Goal: Information Seeking & Learning: Learn about a topic

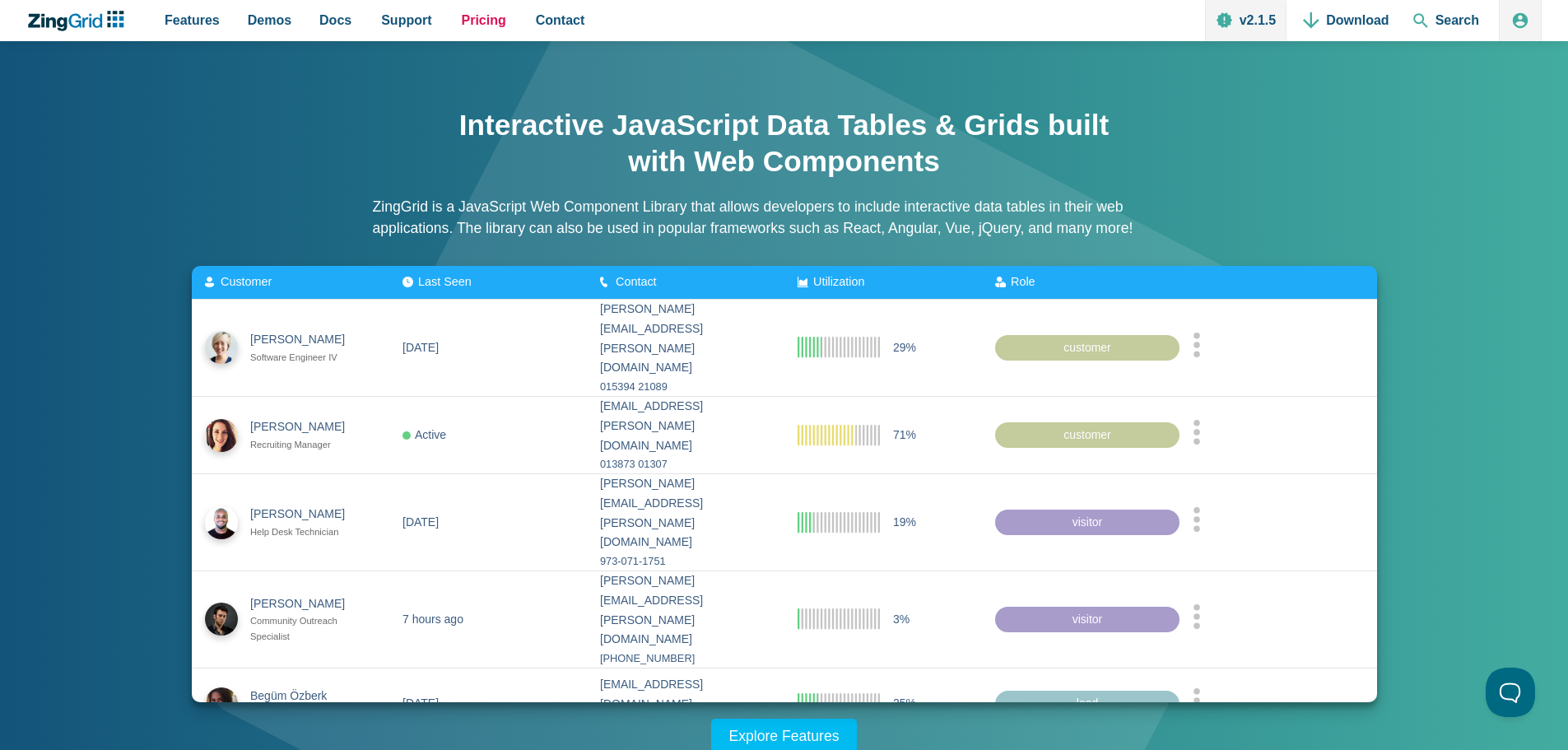
click at [486, 22] on span "Pricing" at bounding box center [484, 20] width 44 height 22
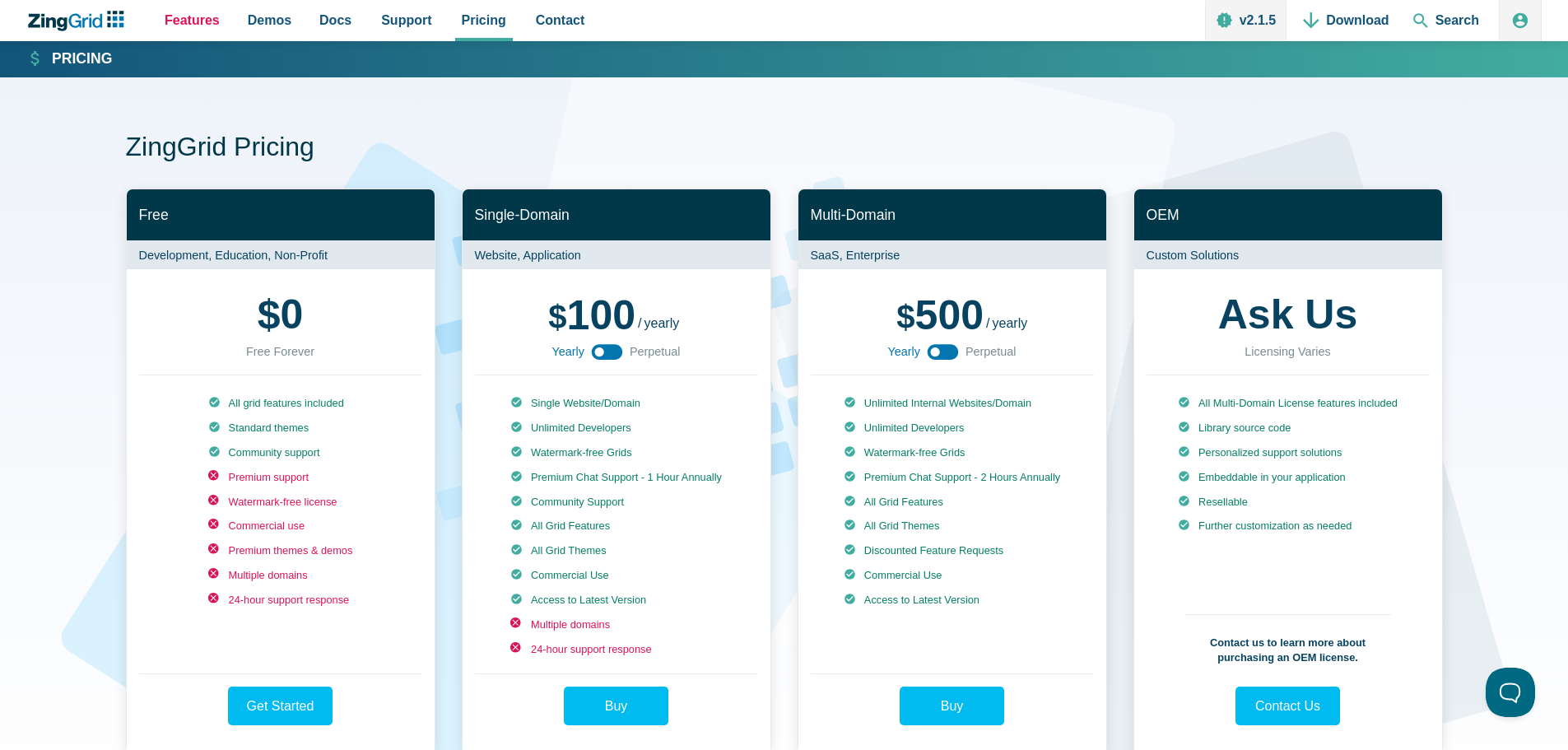
click at [181, 17] on span "Features" at bounding box center [192, 20] width 55 height 22
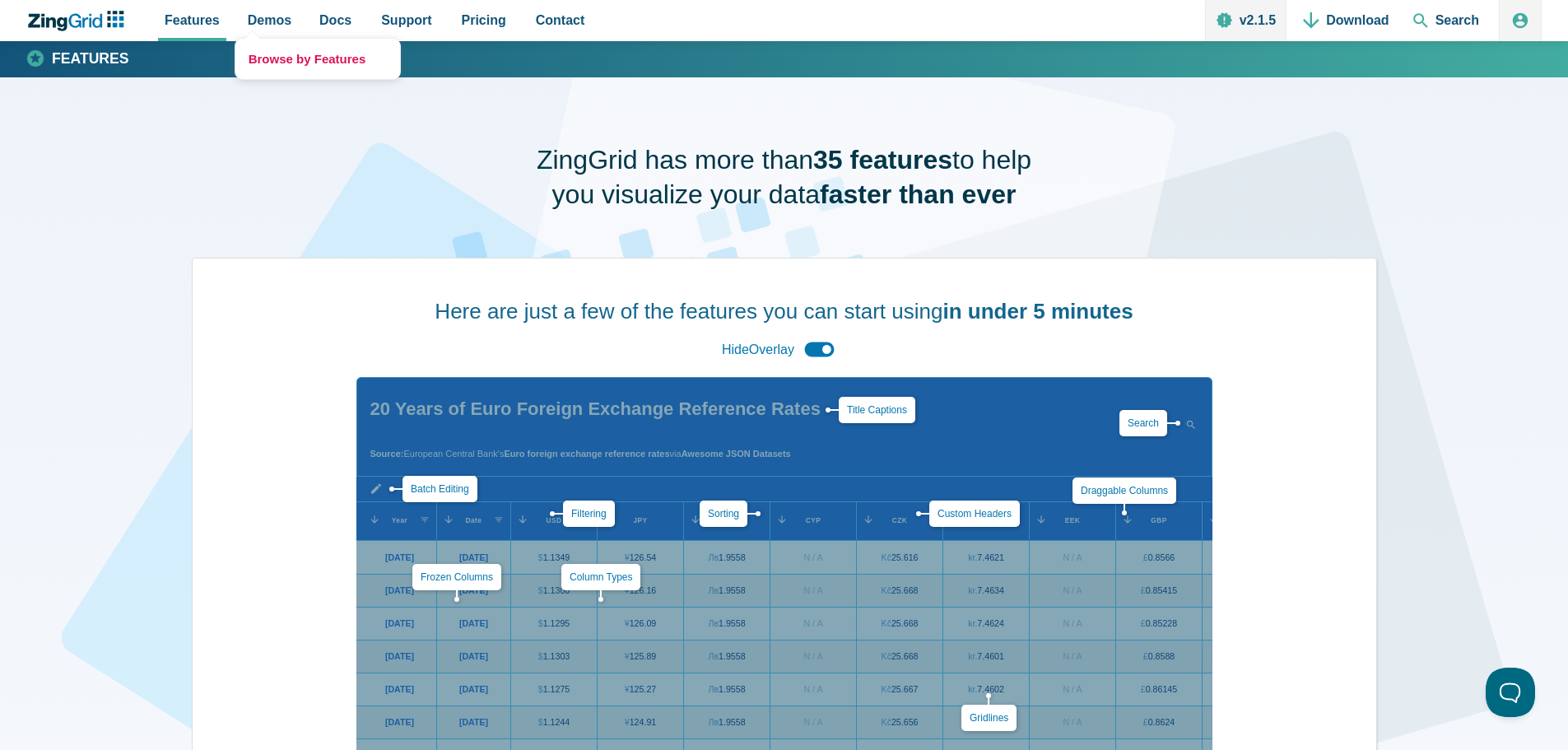
click at [264, 62] on link "Browse by Features" at bounding box center [317, 58] width 164 height 40
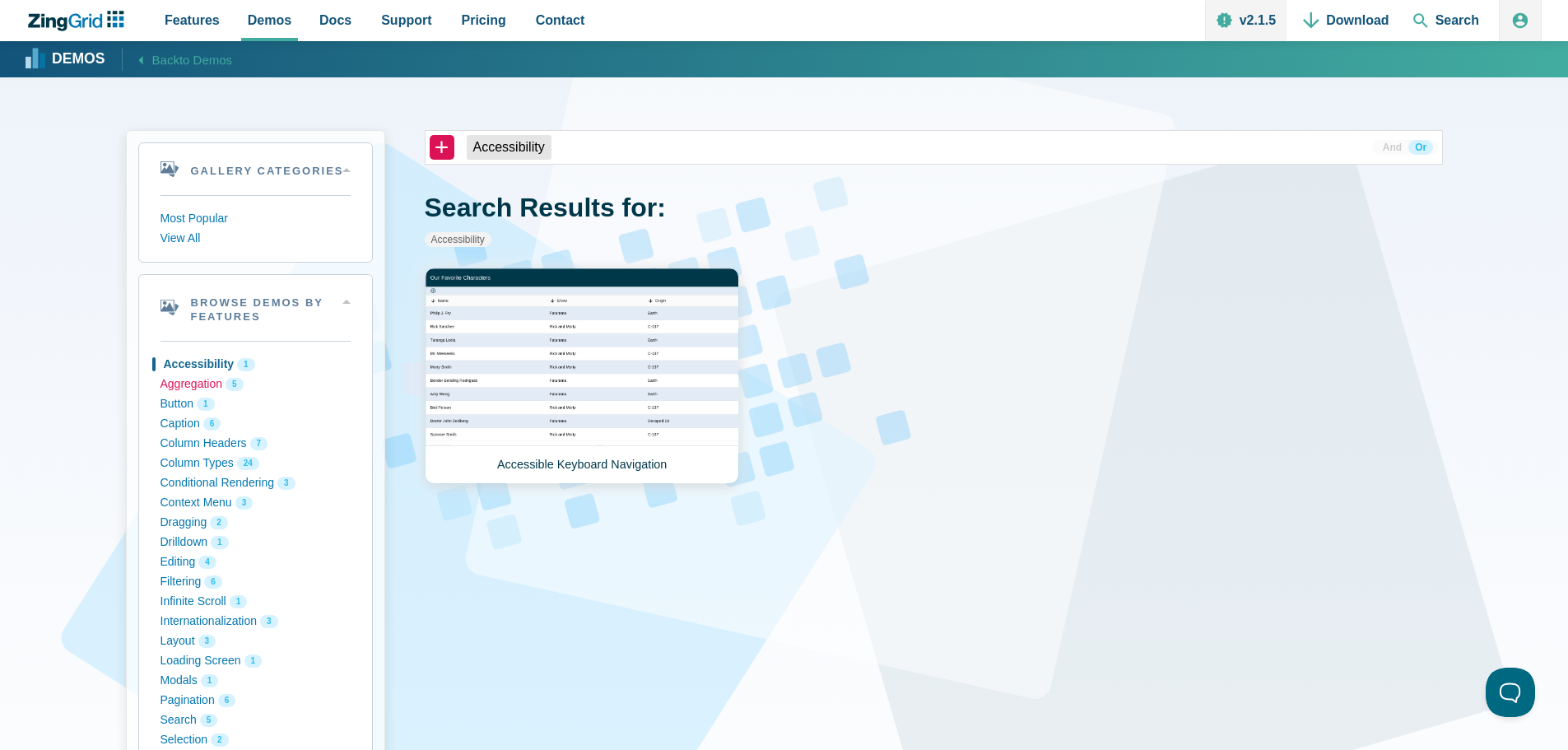
click at [211, 390] on button "Aggregation 5" at bounding box center [255, 384] width 190 height 20
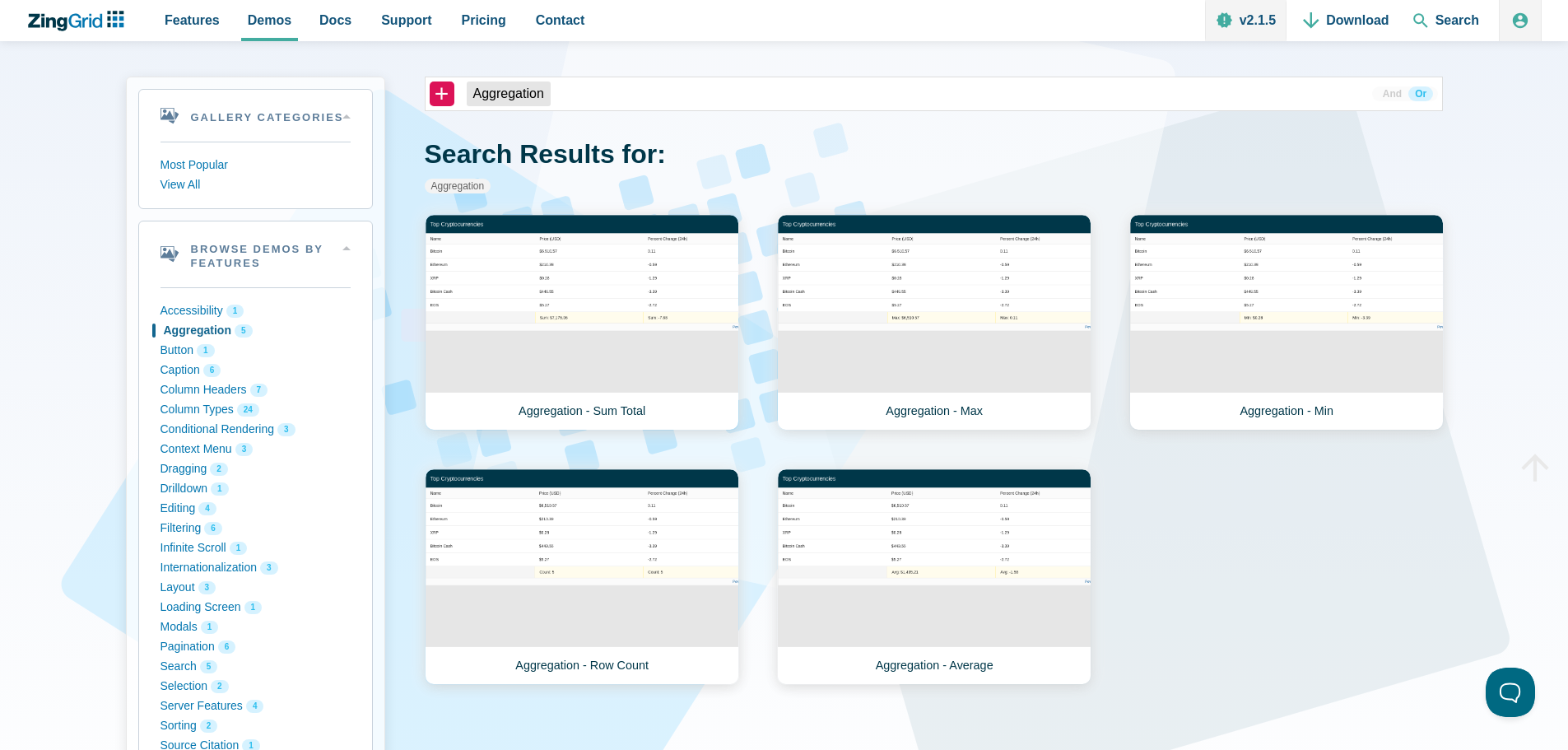
scroll to position [83, 0]
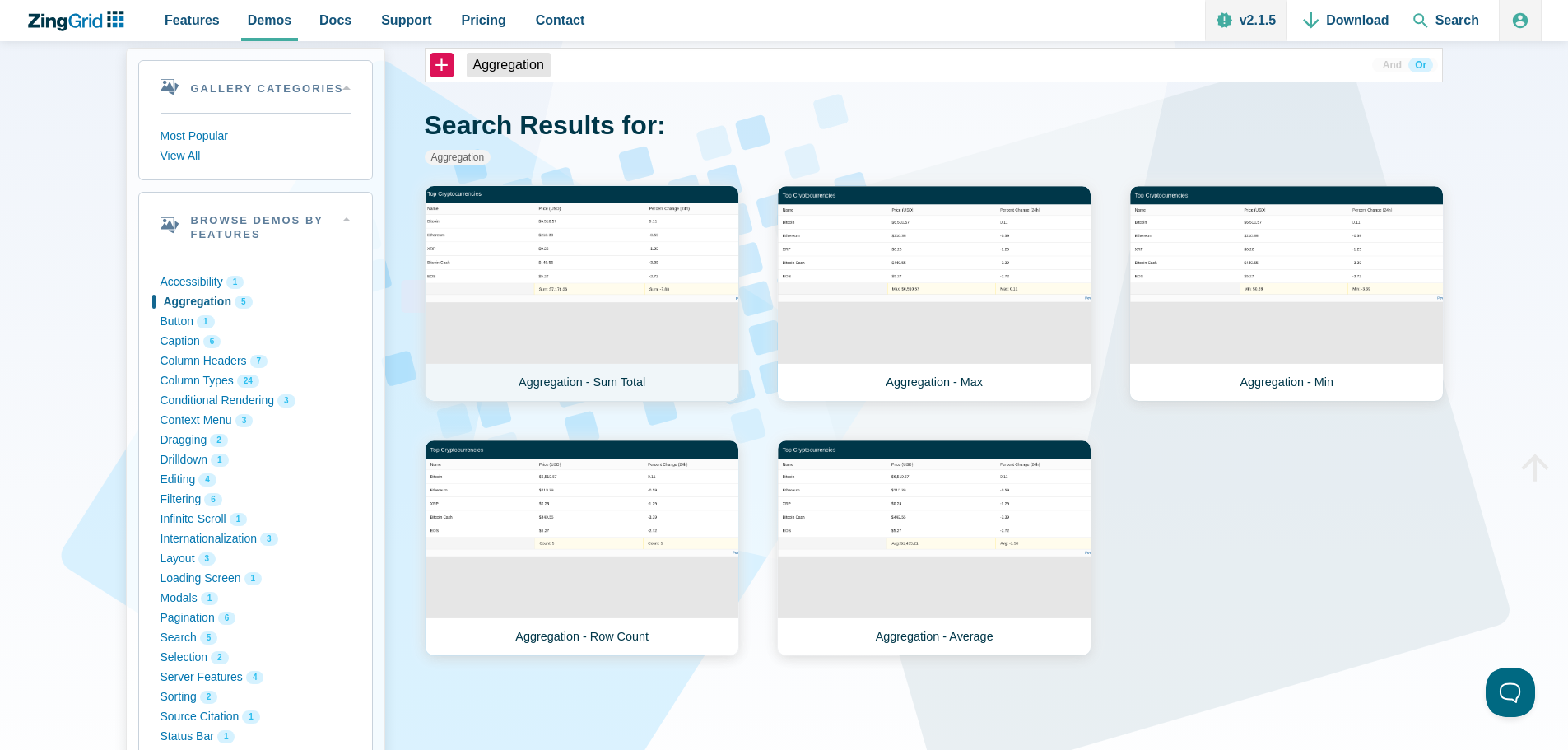
click at [678, 267] on link "Aggregation - Sum Total" at bounding box center [581, 293] width 314 height 216
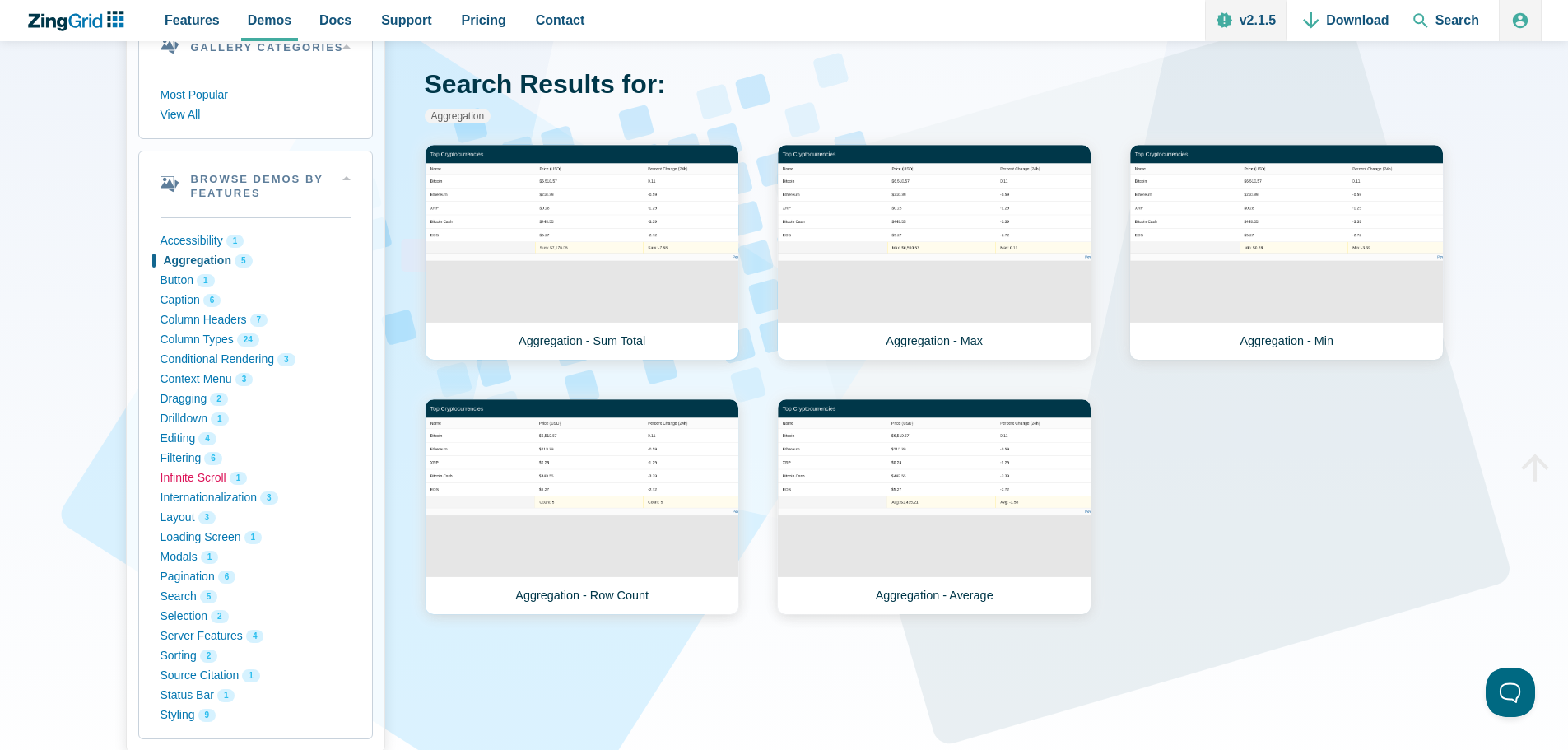
scroll to position [164, 0]
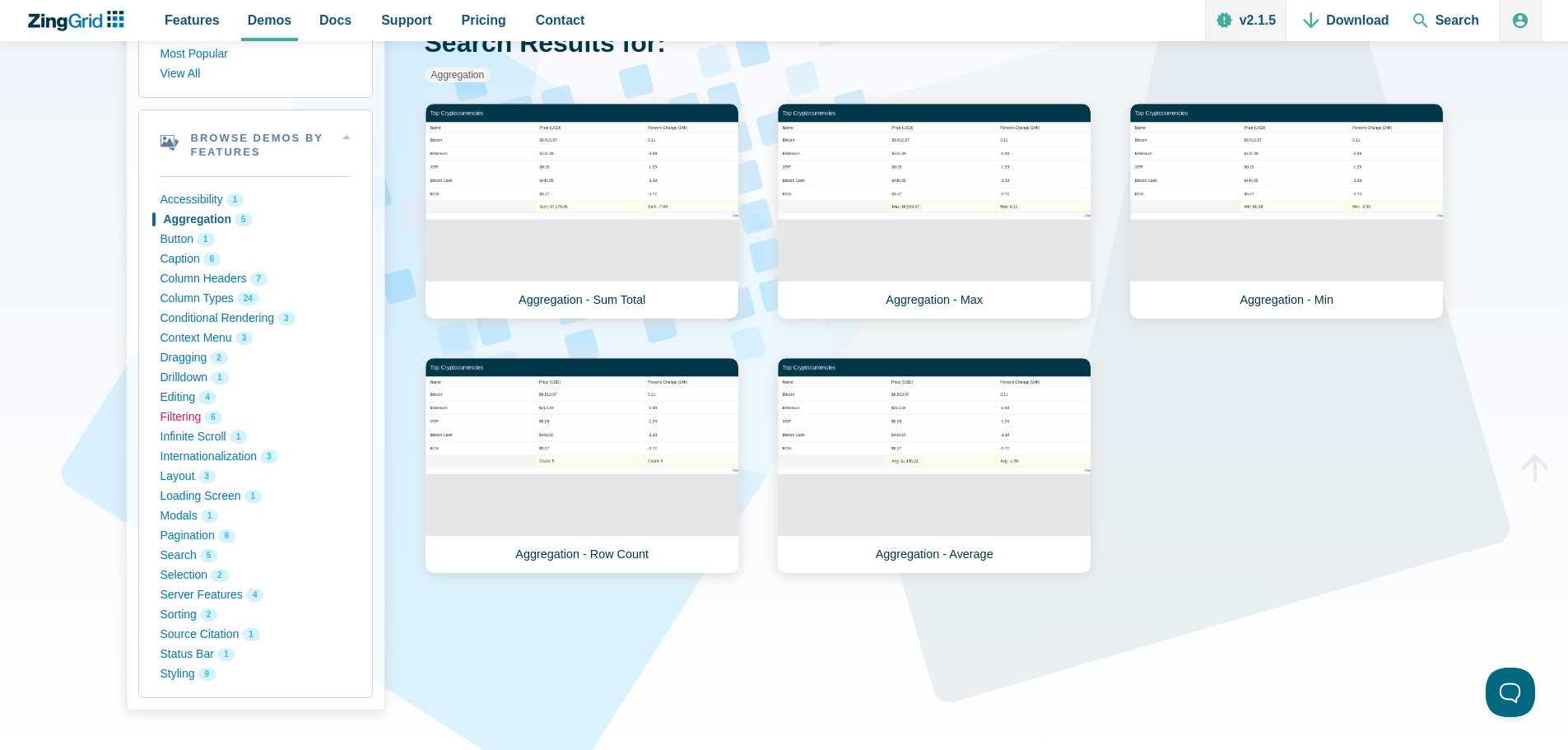
click at [172, 418] on button "Filtering 6" at bounding box center [255, 417] width 190 height 20
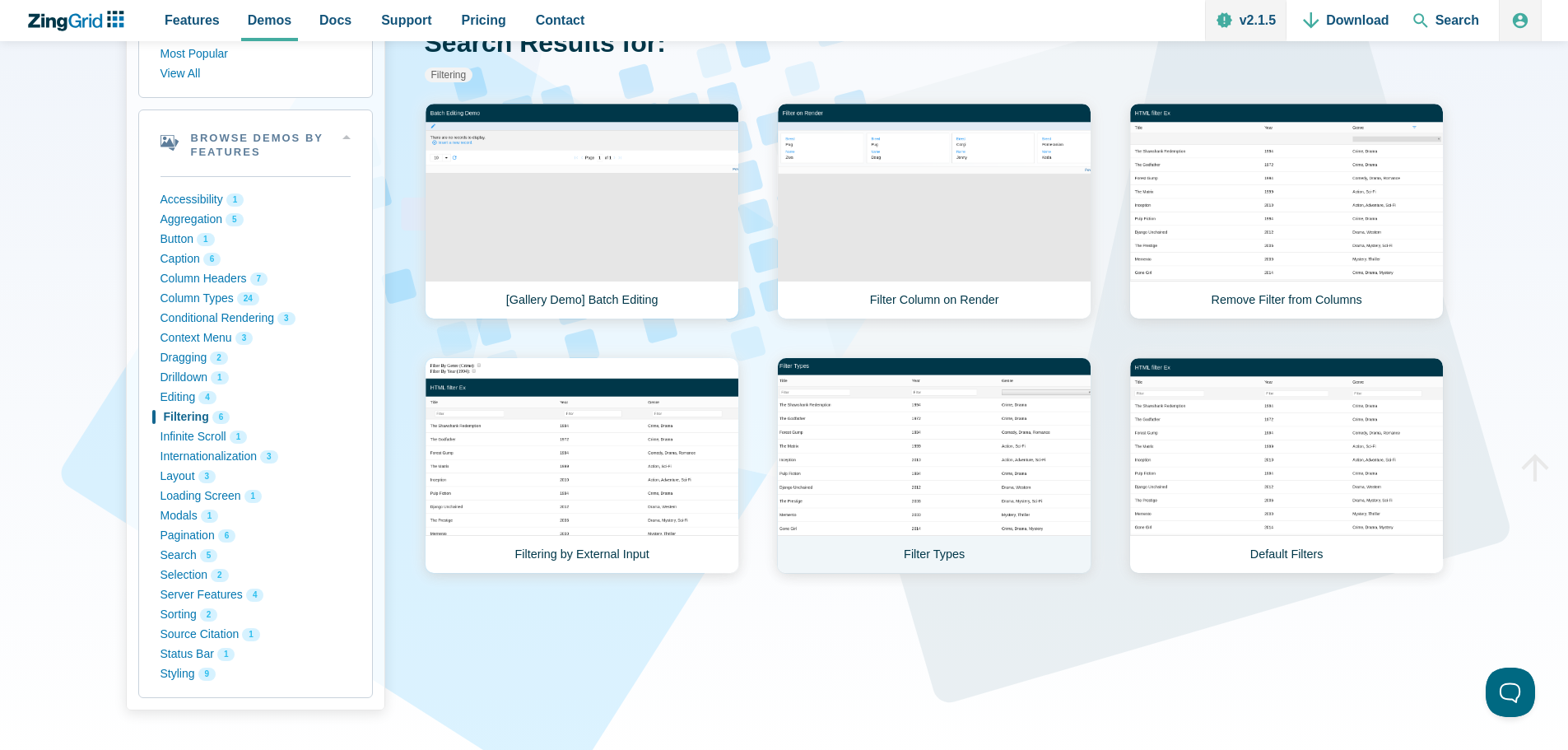
click at [940, 468] on link "Filter Types" at bounding box center [934, 465] width 314 height 216
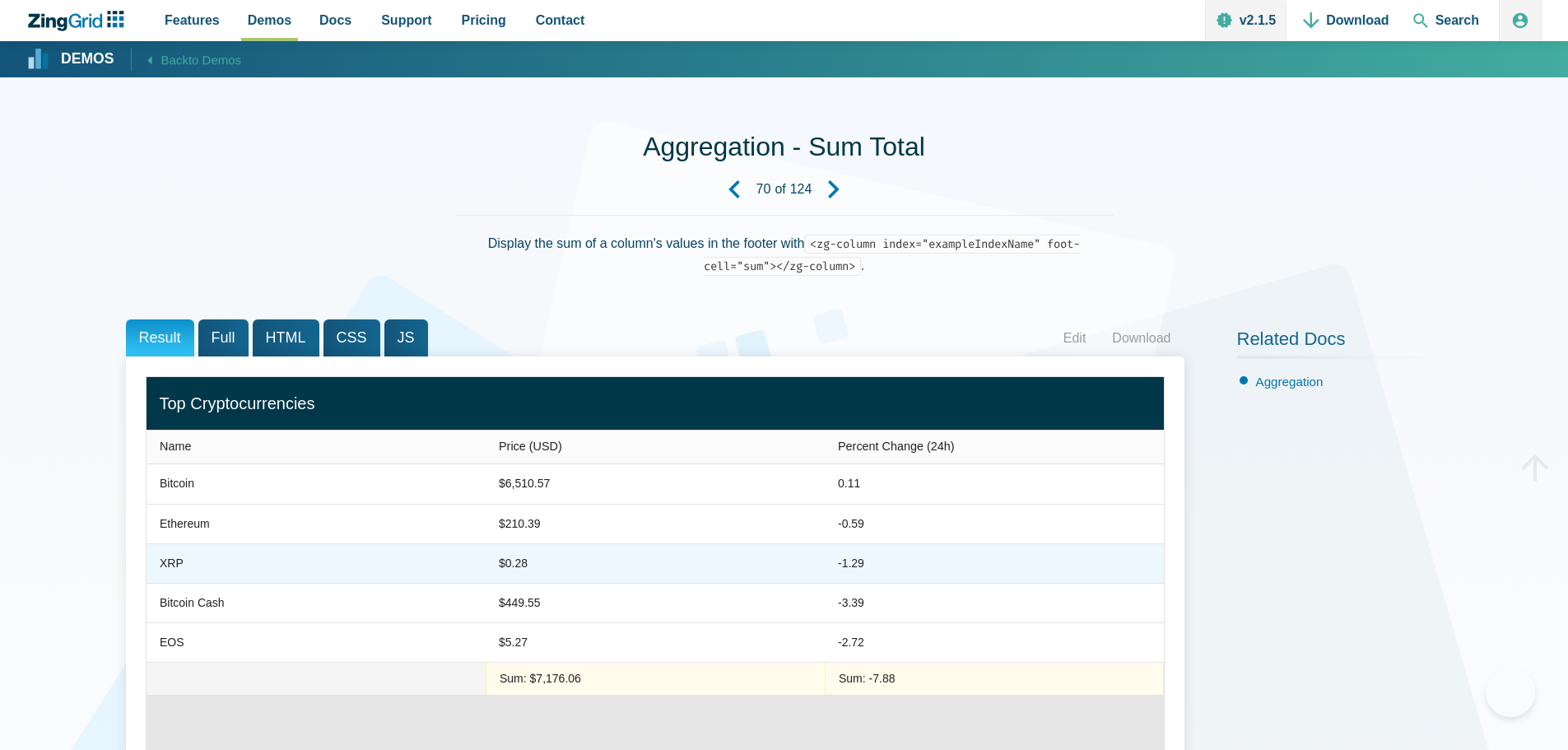
click at [591, 543] on zg-cell "$0.28" at bounding box center [655, 562] width 339 height 39
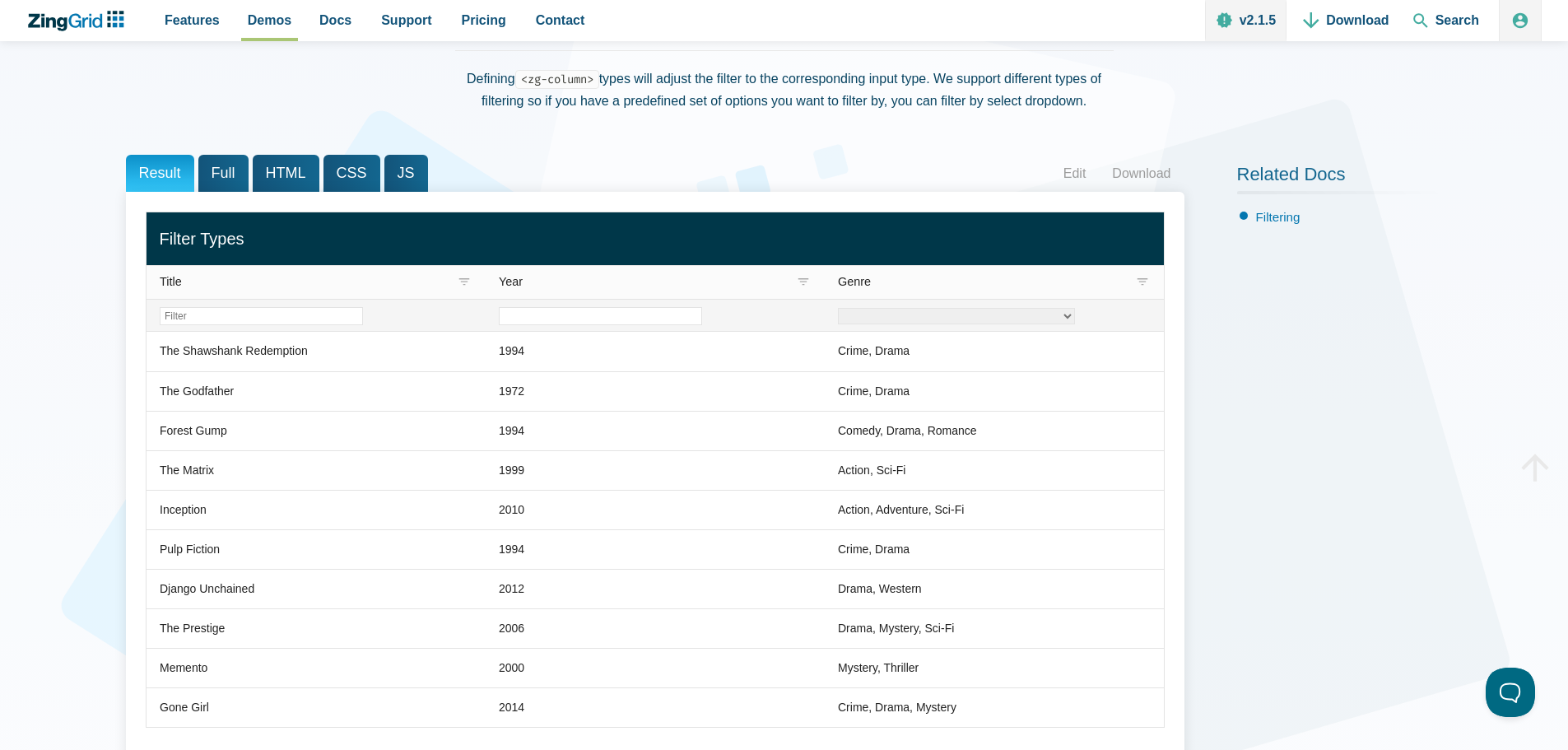
click at [545, 313] on input "Filter Year Column" at bounding box center [600, 315] width 204 height 18
click at [468, 279] on zg-icon "filter" at bounding box center [464, 282] width 16 height 16
click at [503, 337] on select "None ────────── Empty Not Empty ────────── Equals Does Not Equal Contains Does …" at bounding box center [556, 336] width 187 height 15
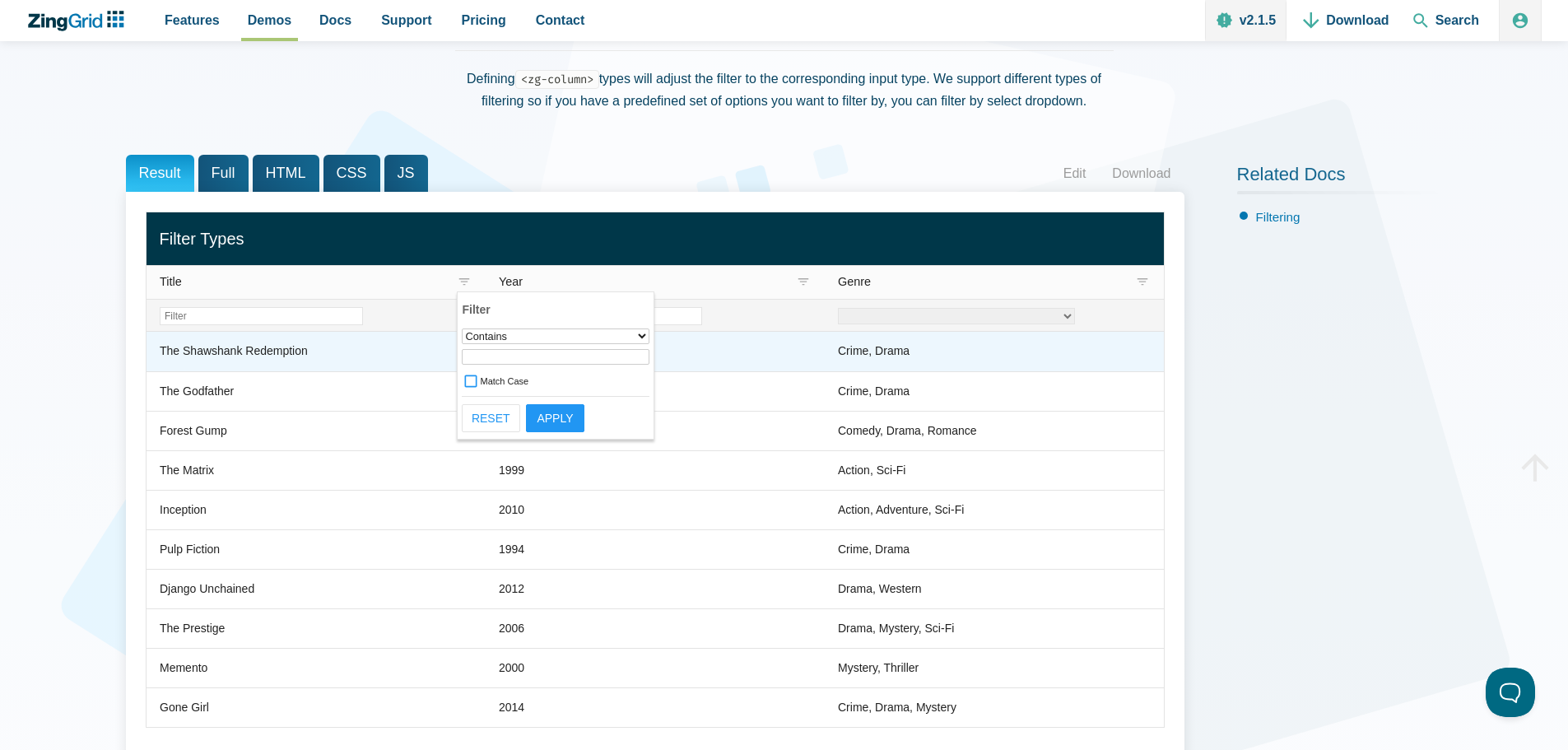
click at [811, 370] on zg-cell "1994" at bounding box center [655, 351] width 339 height 39
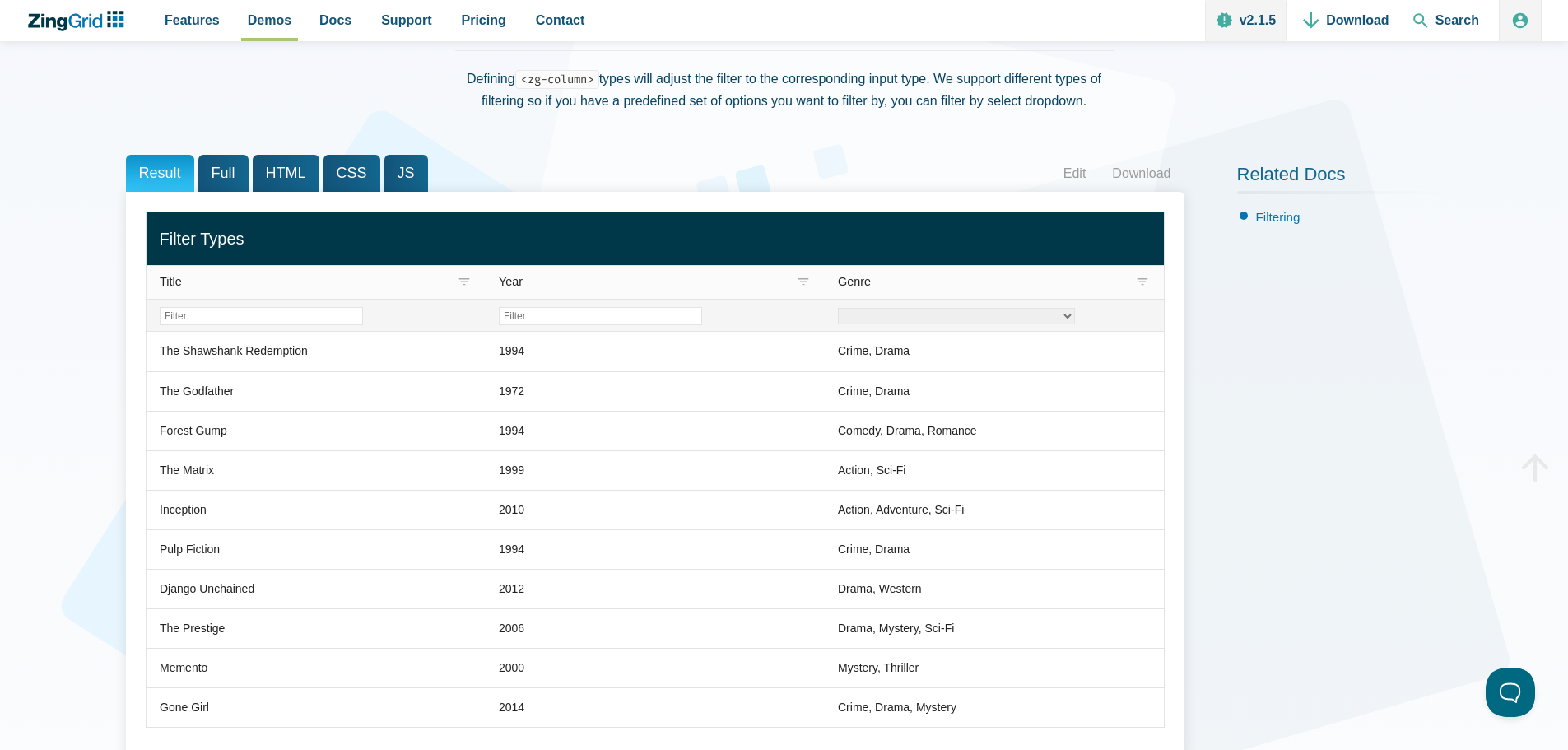
click at [898, 317] on select "Crime Drama Romance Sci-Fi Western Mystery Thriller" at bounding box center [956, 315] width 237 height 16
select select "Drama"
click at [838, 308] on select "Crime Drama Romance Sci-Fi Western Mystery Thriller" at bounding box center [956, 315] width 237 height 16
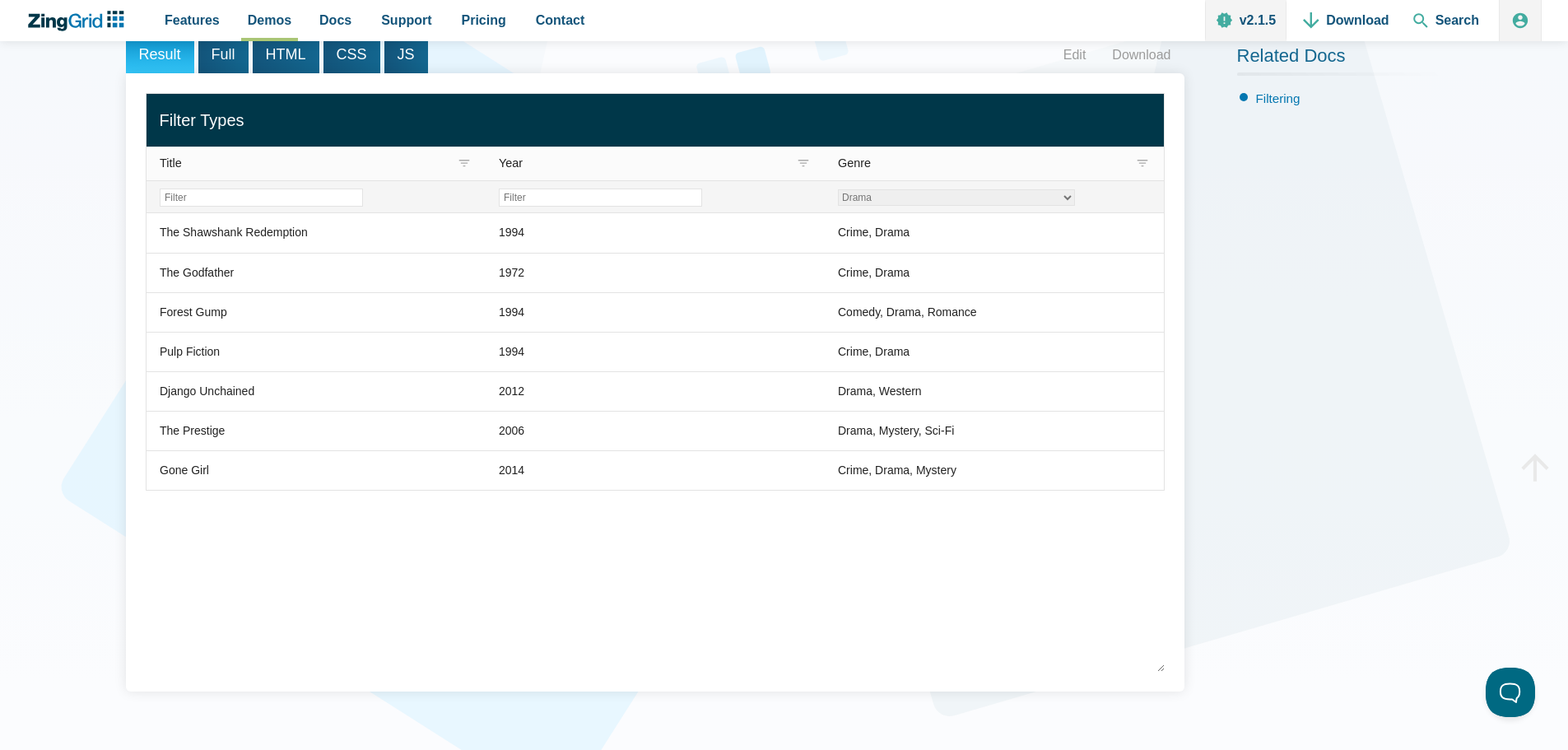
scroll to position [247, 0]
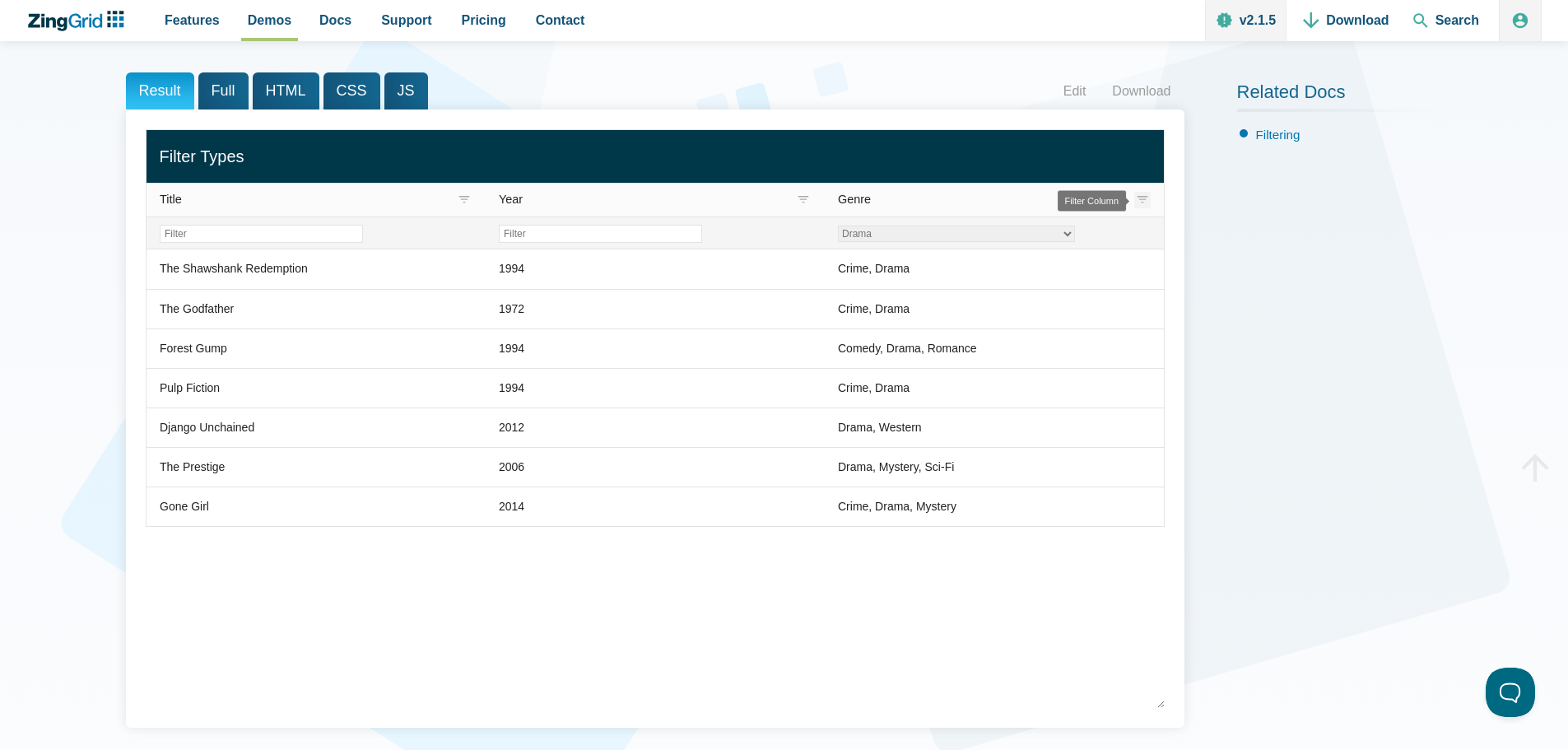
click at [1140, 199] on zg-icon "filter" at bounding box center [1142, 199] width 16 height 16
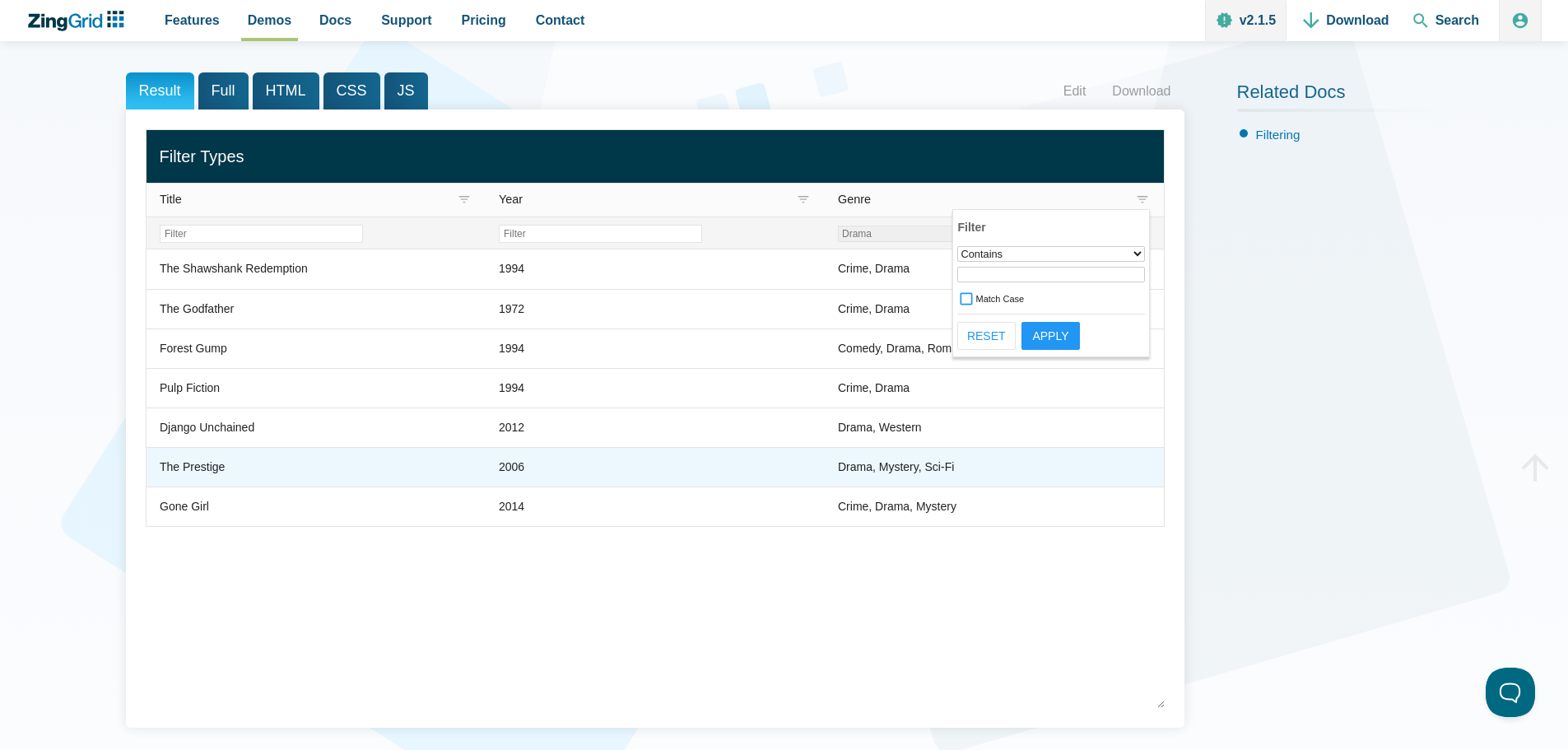
drag, startPoint x: 1000, startPoint y: 463, endPoint x: 706, endPoint y: 435, distance: 295.3
click at [1000, 463] on zg-cell "Drama, Mystery, Sci-Fi" at bounding box center [994, 466] width 339 height 39
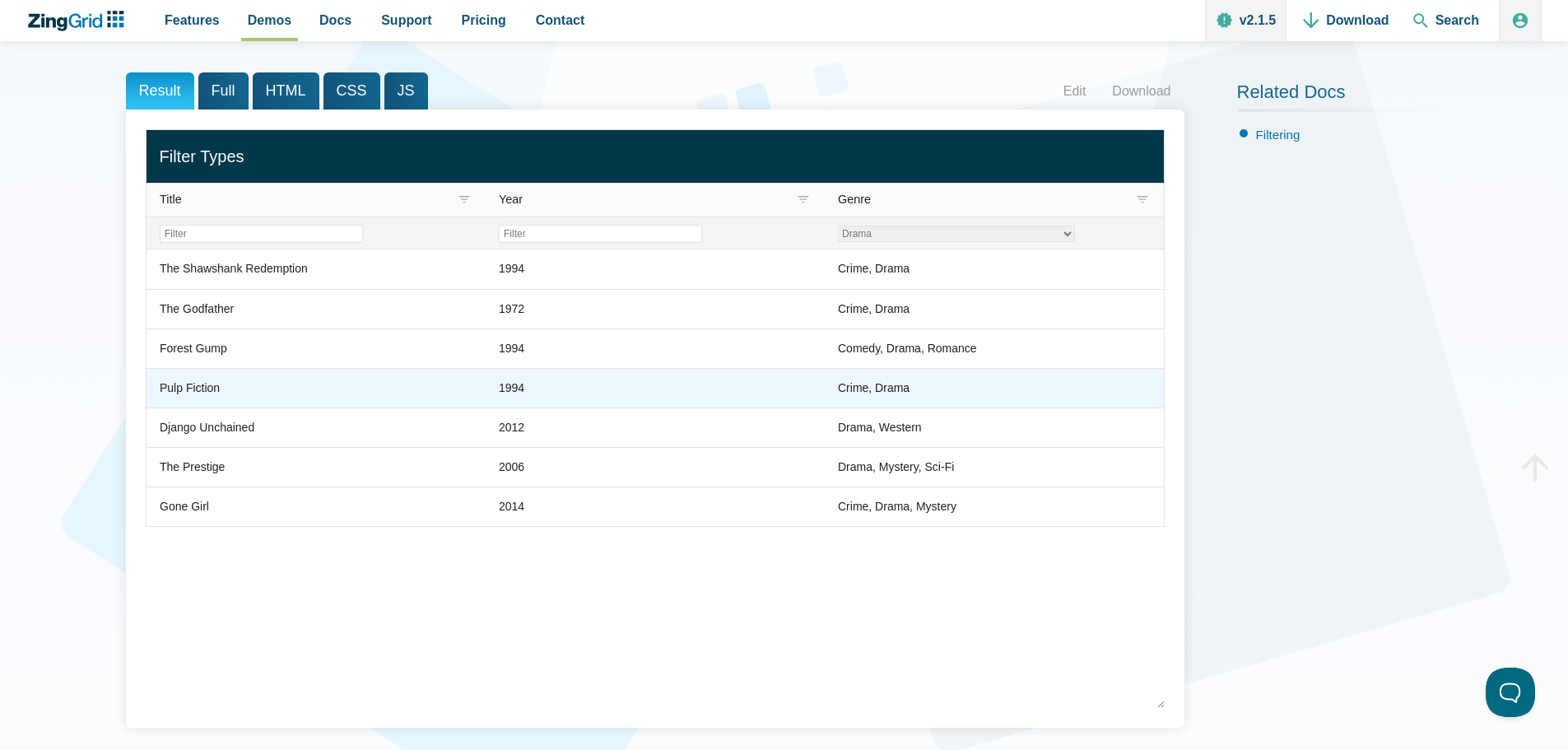
click at [377, 381] on zg-cell "Pulp Fiction" at bounding box center [316, 388] width 339 height 39
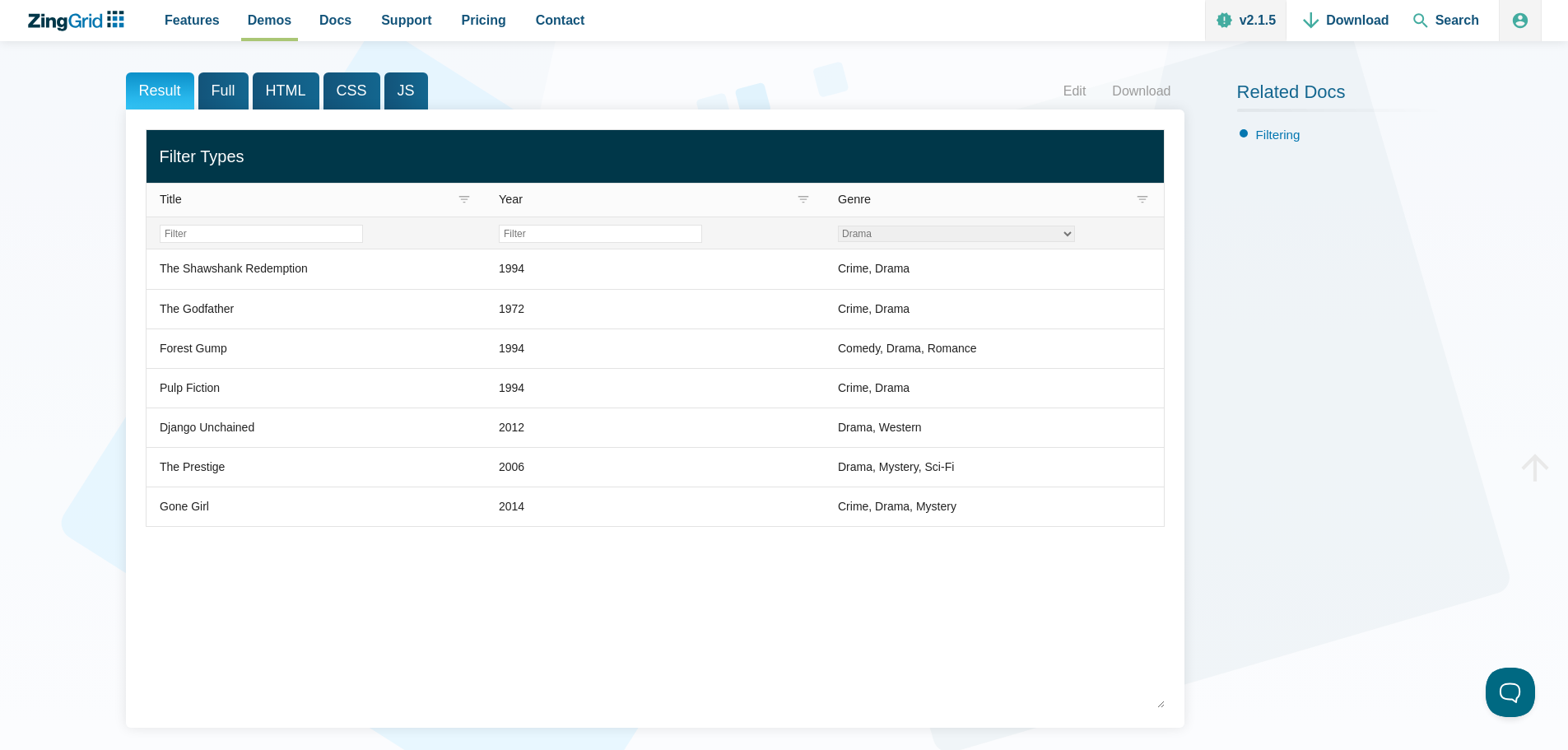
click at [1070, 232] on select "Crime Drama Romance Sci-Fi Western Mystery Thriller" at bounding box center [956, 234] width 237 height 16
select select "Filter Genre Column"
click at [838, 226] on select "Crime Drama Romance Sci-Fi Western Mystery Thriller" at bounding box center [956, 234] width 237 height 16
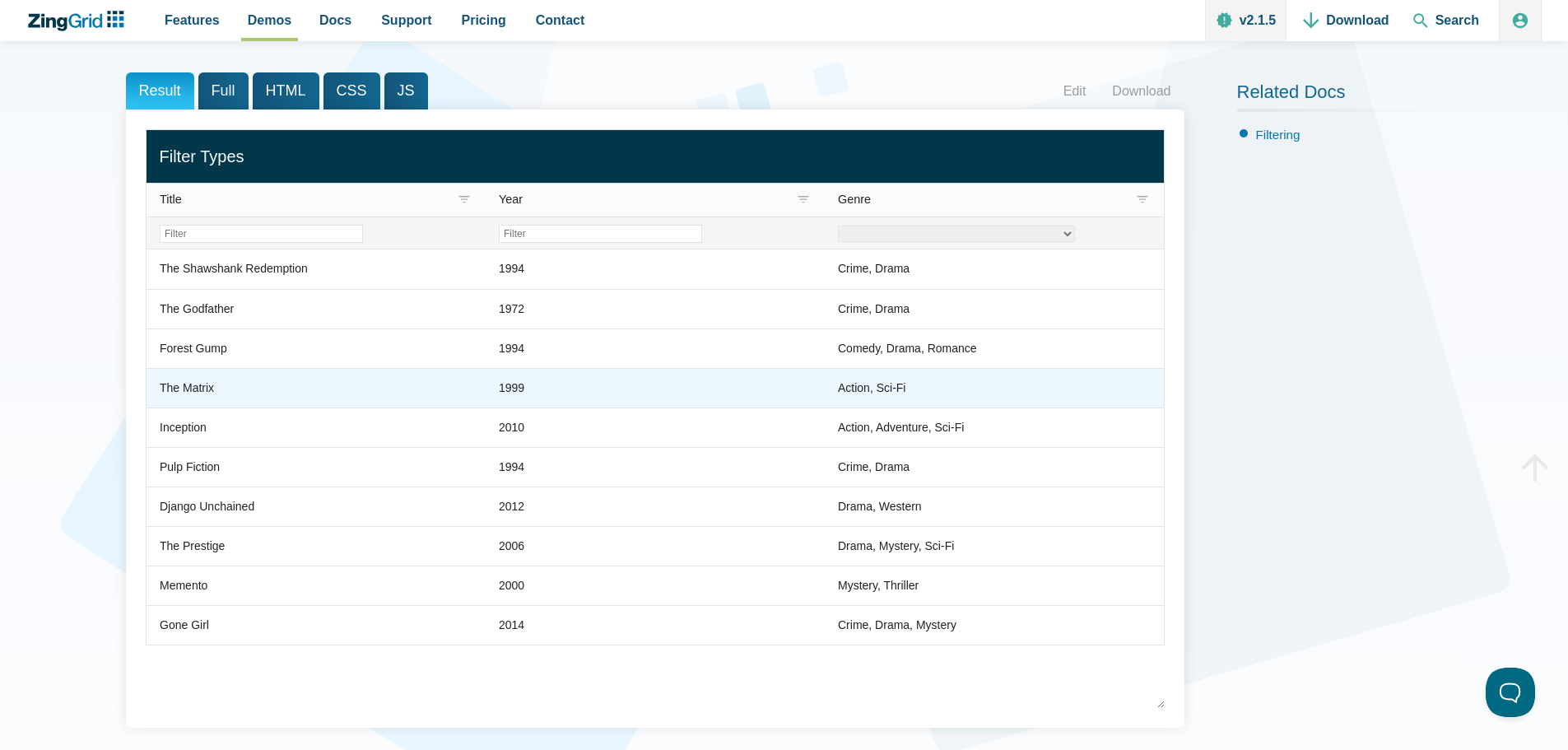
drag, startPoint x: 798, startPoint y: 401, endPoint x: 808, endPoint y: 352, distance: 50.0
click at [799, 400] on zg-cell "1999" at bounding box center [655, 388] width 339 height 39
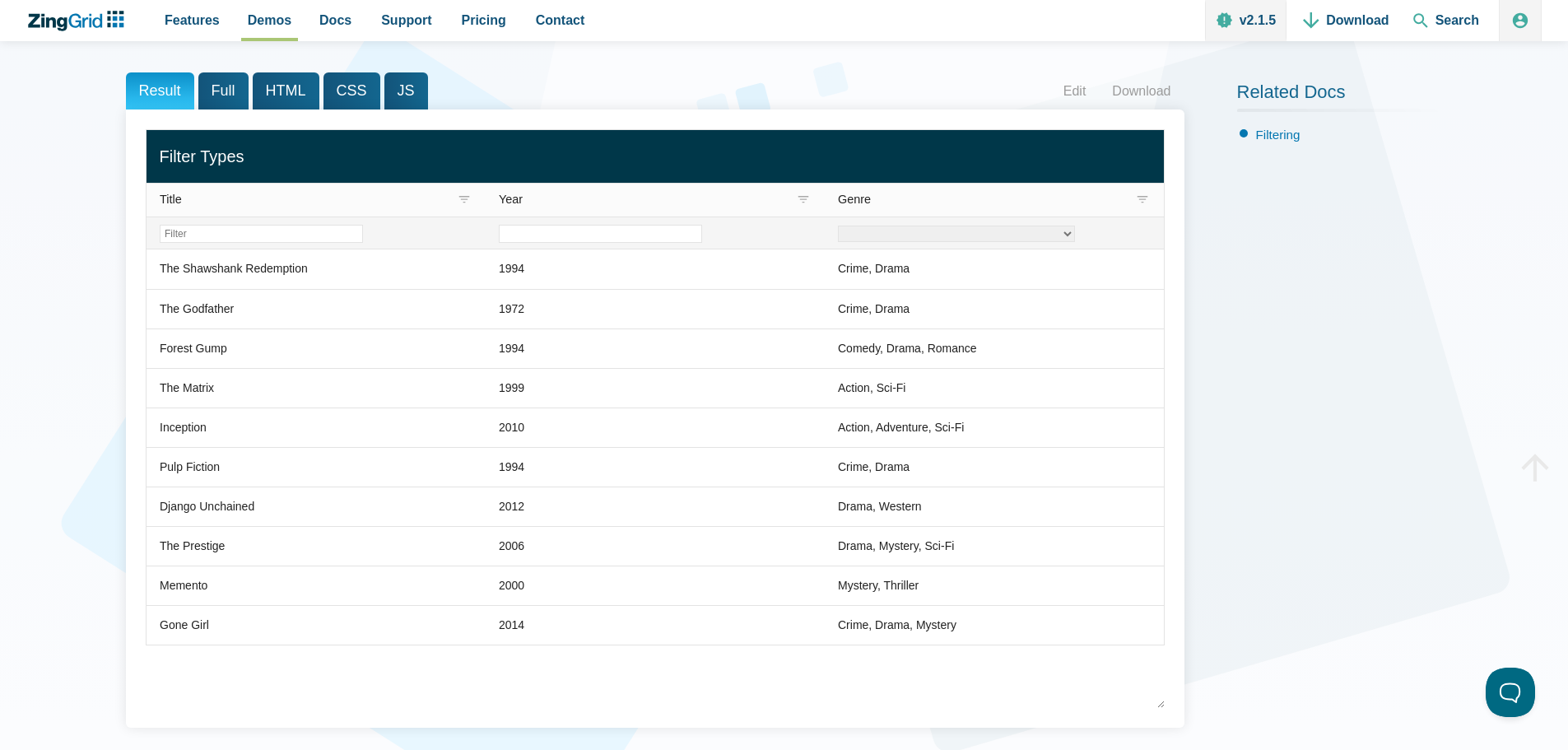
click at [527, 235] on input "Filter Year Column" at bounding box center [600, 234] width 204 height 18
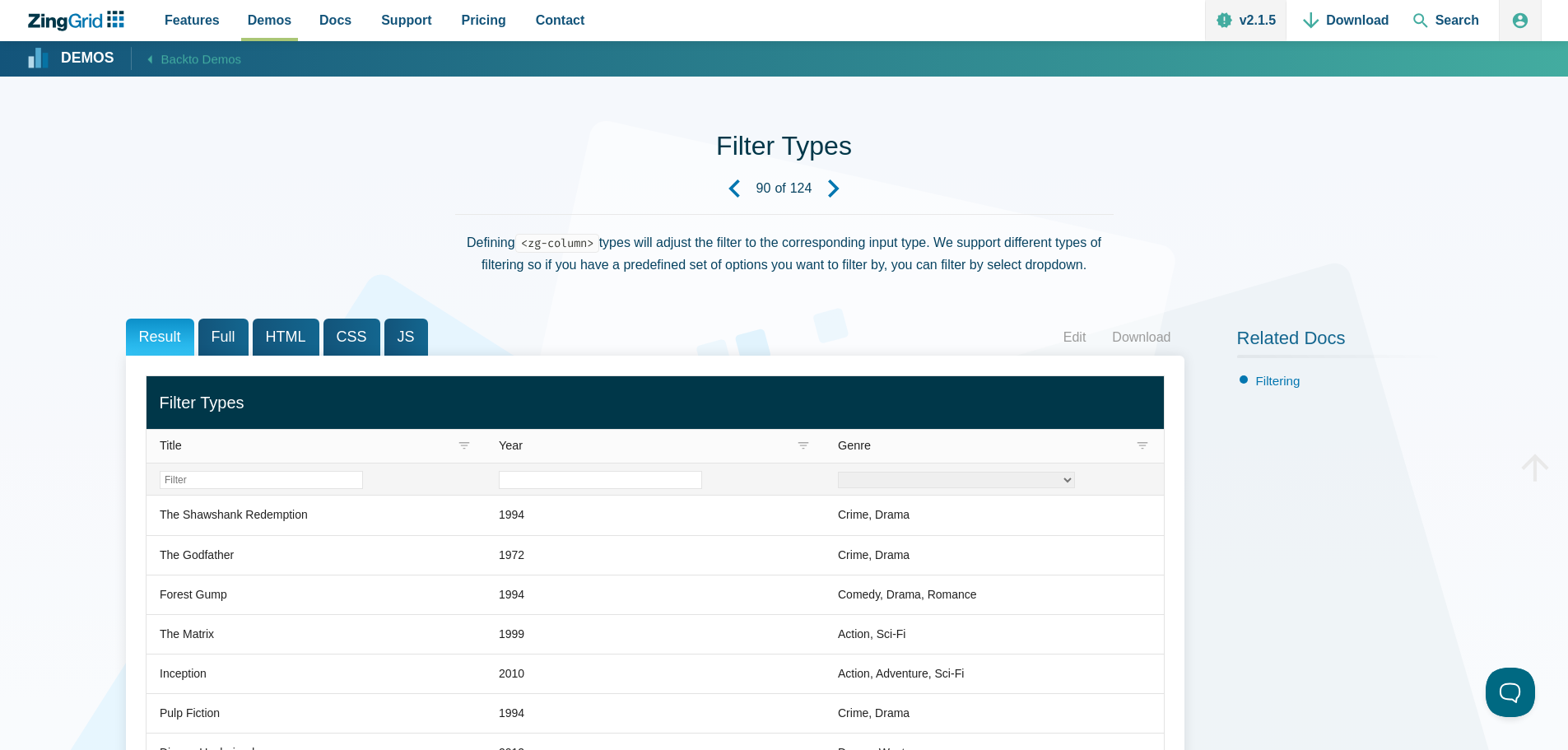
scroll to position [0, 0]
click at [464, 17] on span "Pricing" at bounding box center [484, 20] width 44 height 22
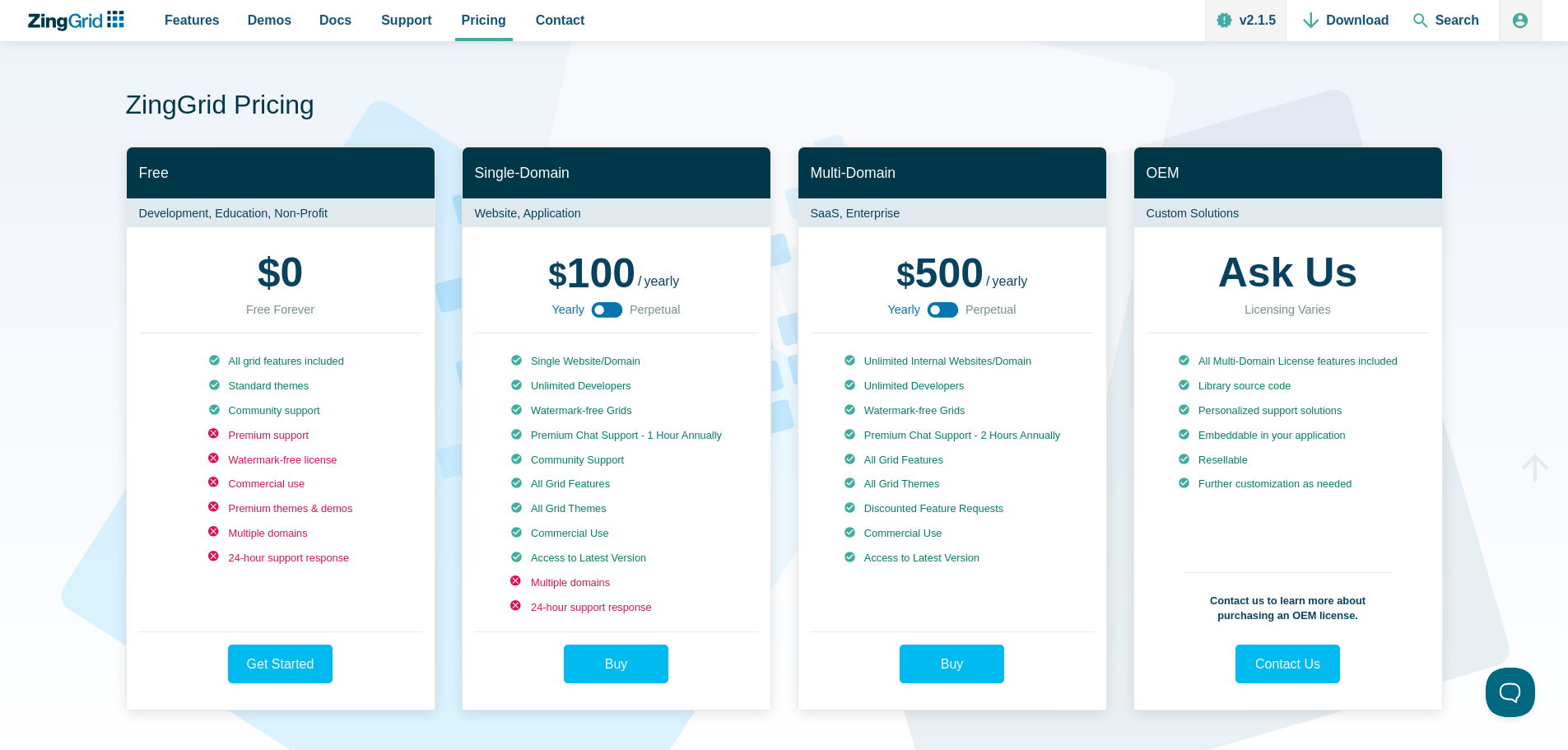
scroll to position [83, 0]
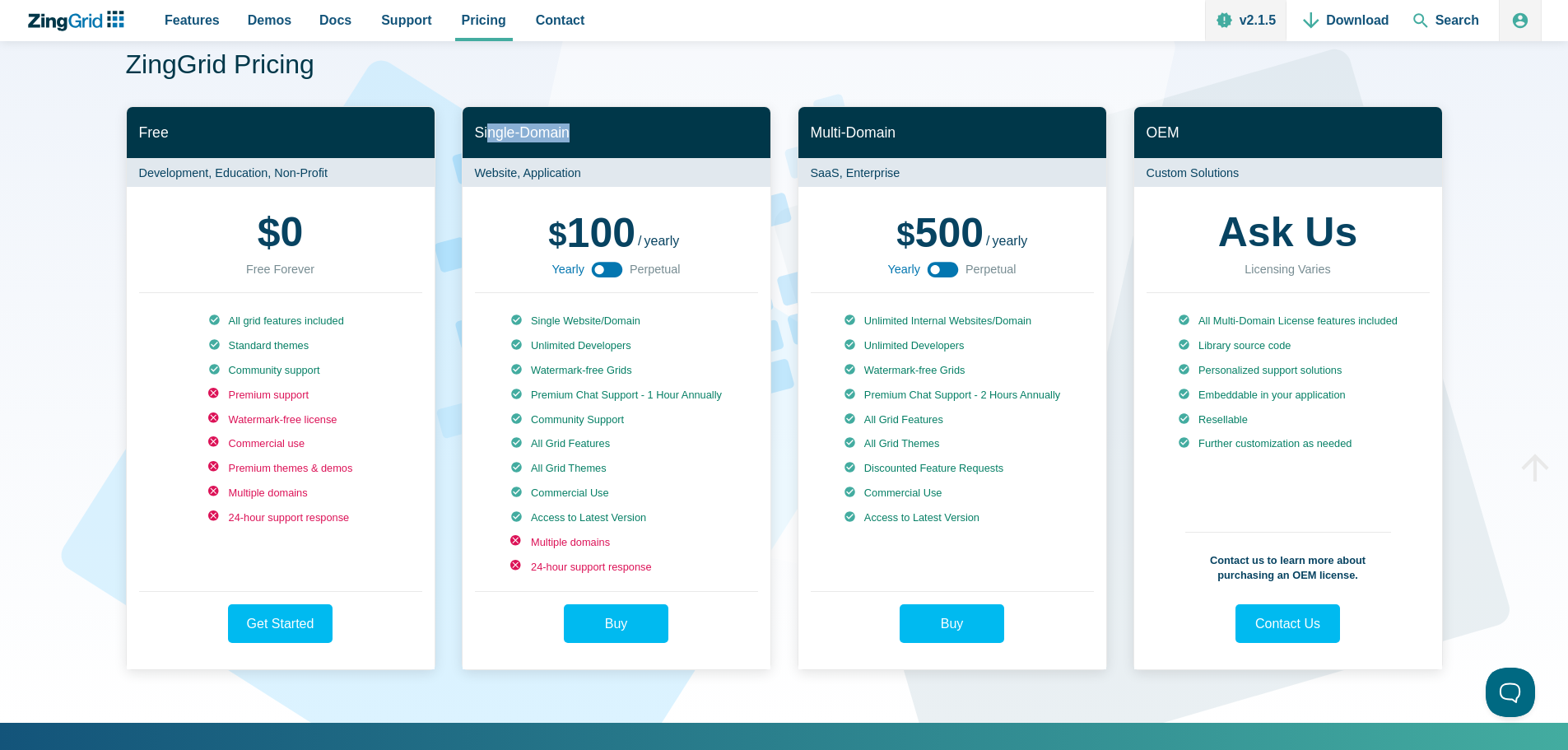
drag, startPoint x: 485, startPoint y: 132, endPoint x: 569, endPoint y: 130, distance: 84.0
click at [569, 130] on h2 "Single-Domain" at bounding box center [616, 133] width 308 height 52
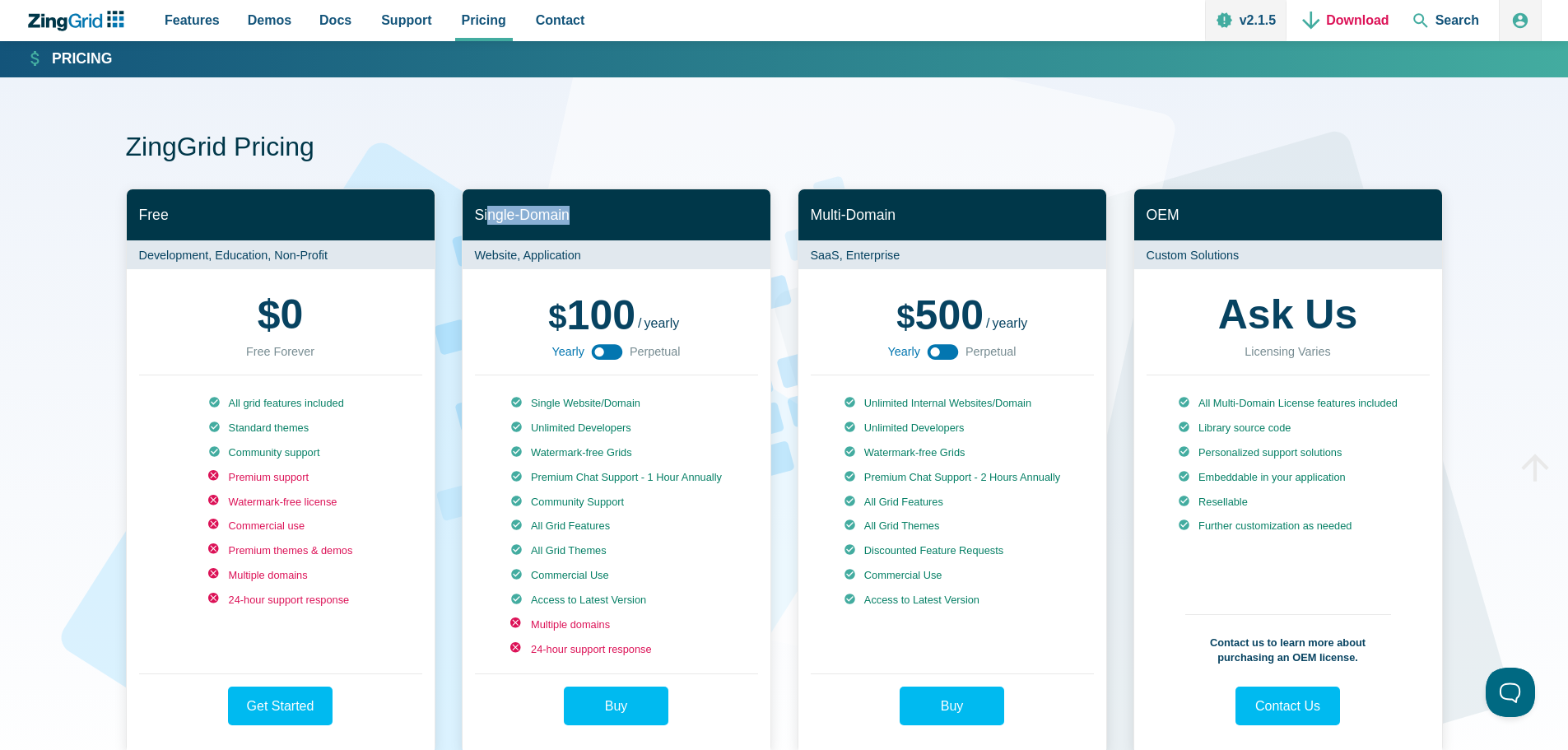
click at [1320, 15] on link "Download" at bounding box center [1346, 20] width 99 height 41
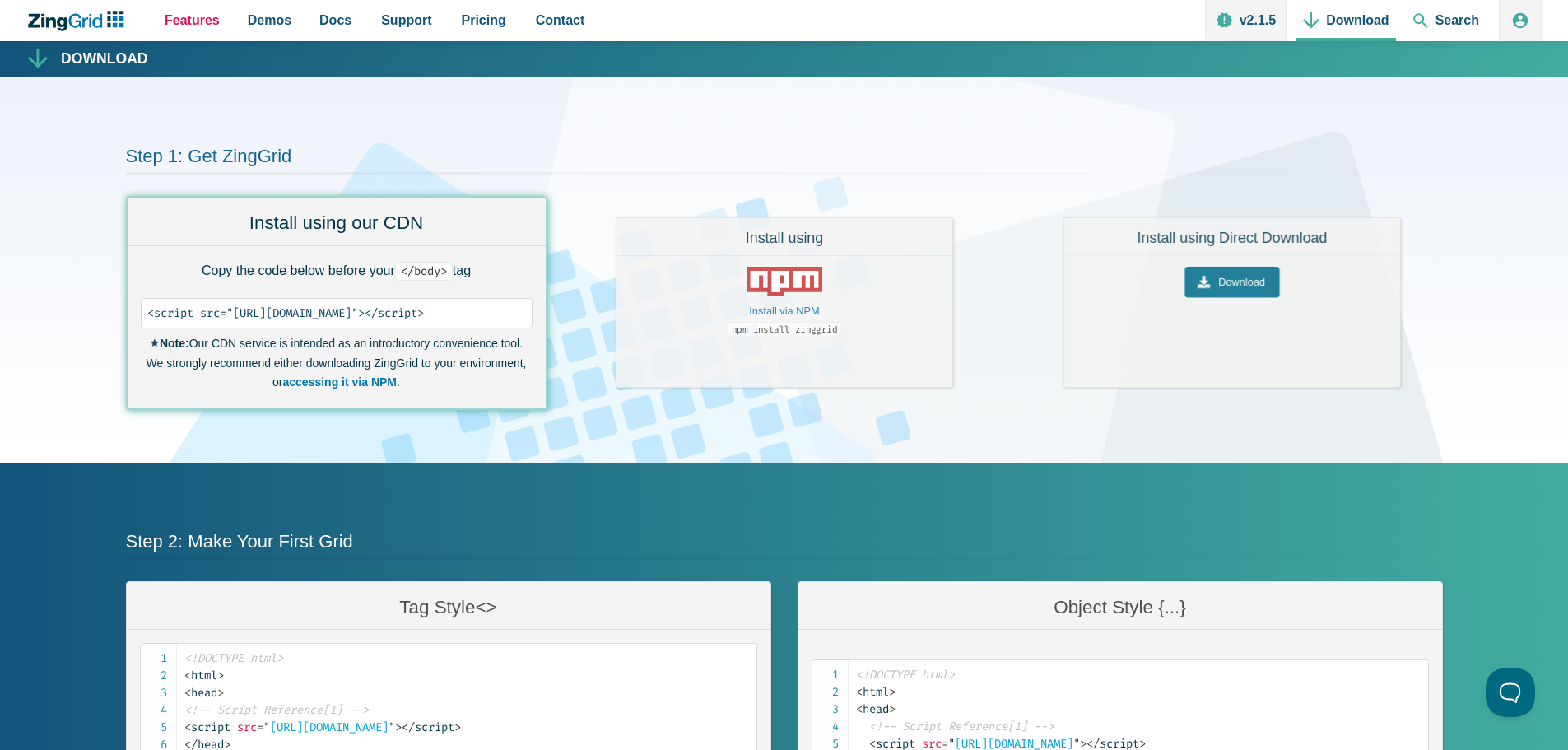
click at [198, 18] on span "Features" at bounding box center [192, 20] width 55 height 22
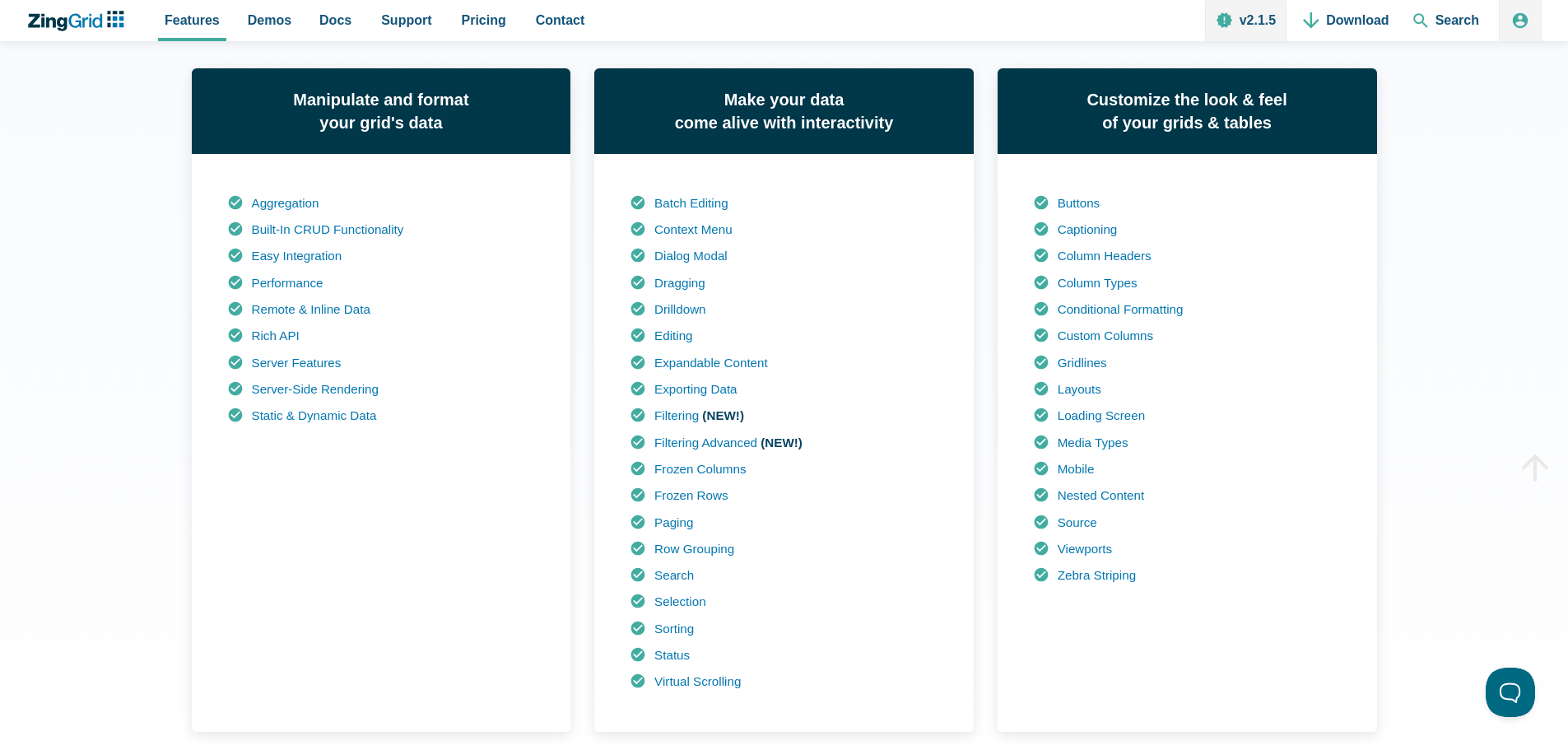
scroll to position [1152, 0]
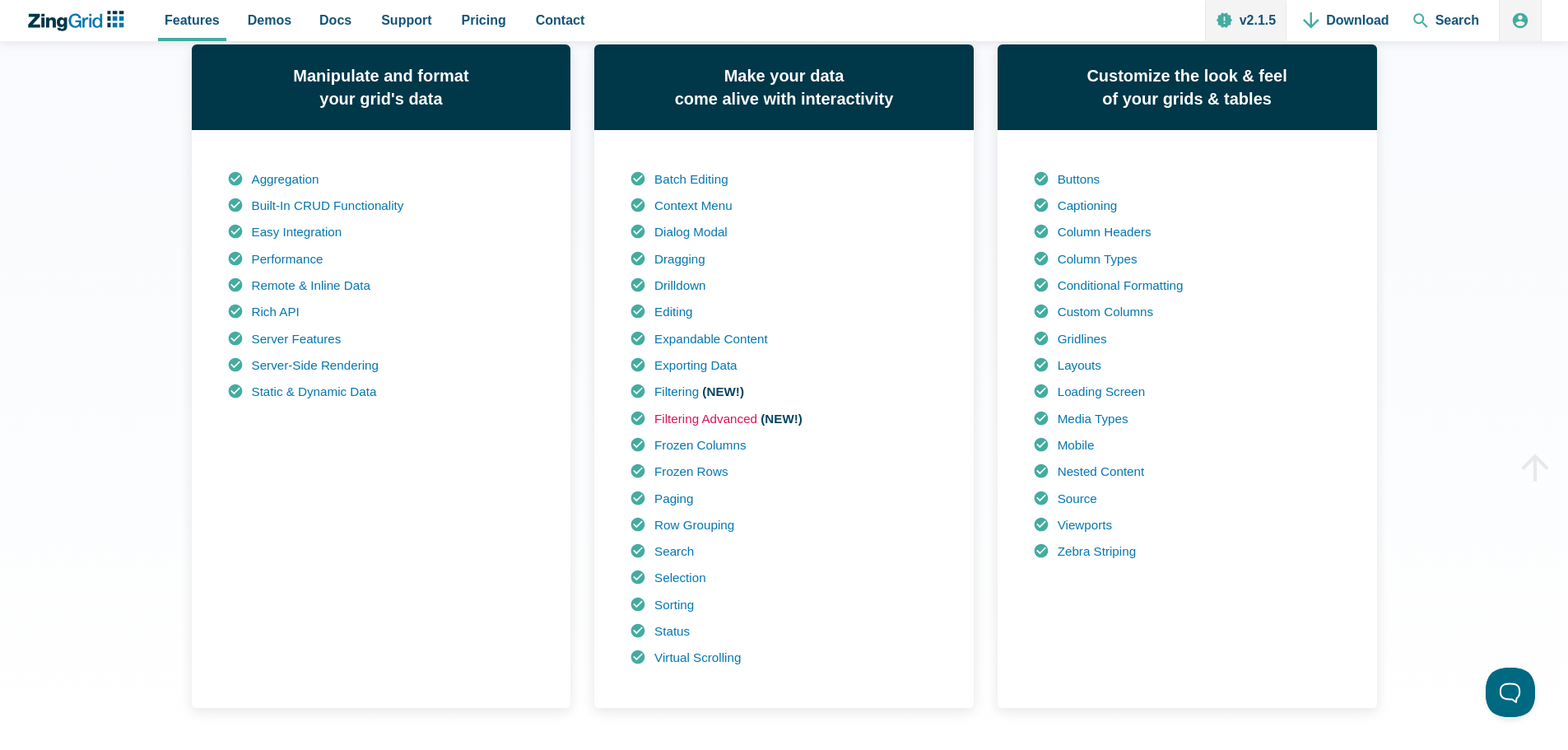
click at [674, 420] on link "Filtering Advanced" at bounding box center [706, 418] width 103 height 14
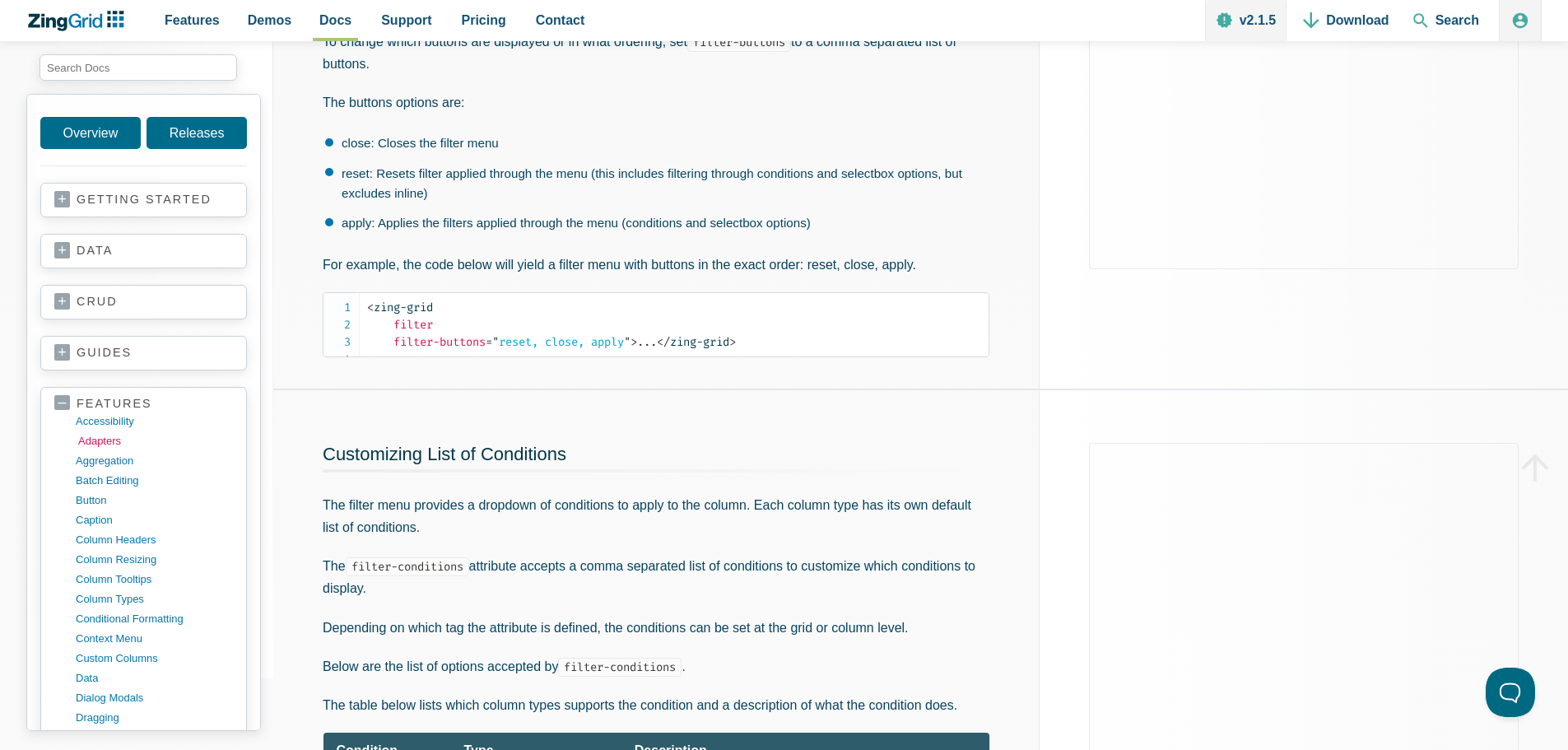
scroll to position [329, 0]
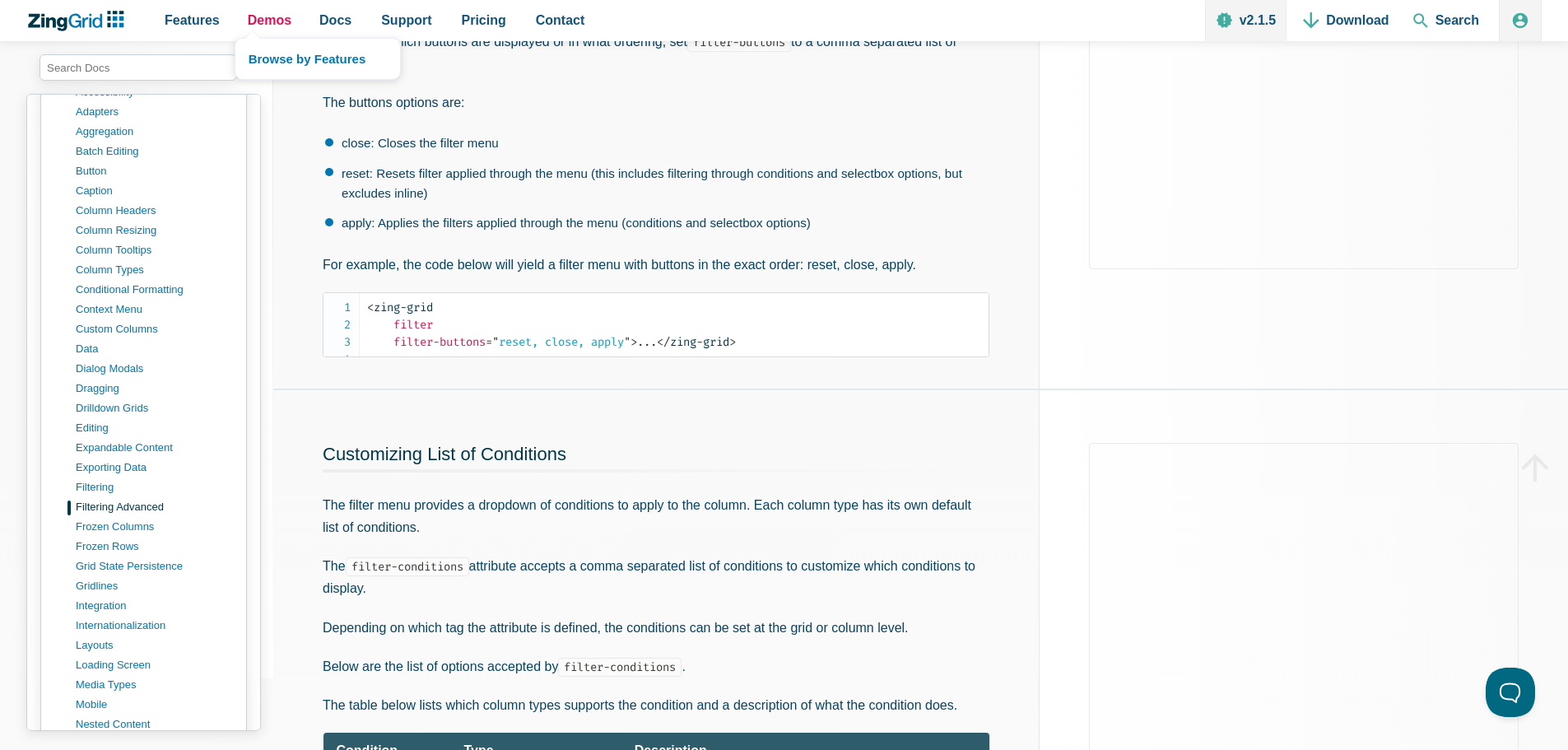
click at [268, 19] on span "Demos" at bounding box center [269, 20] width 43 height 22
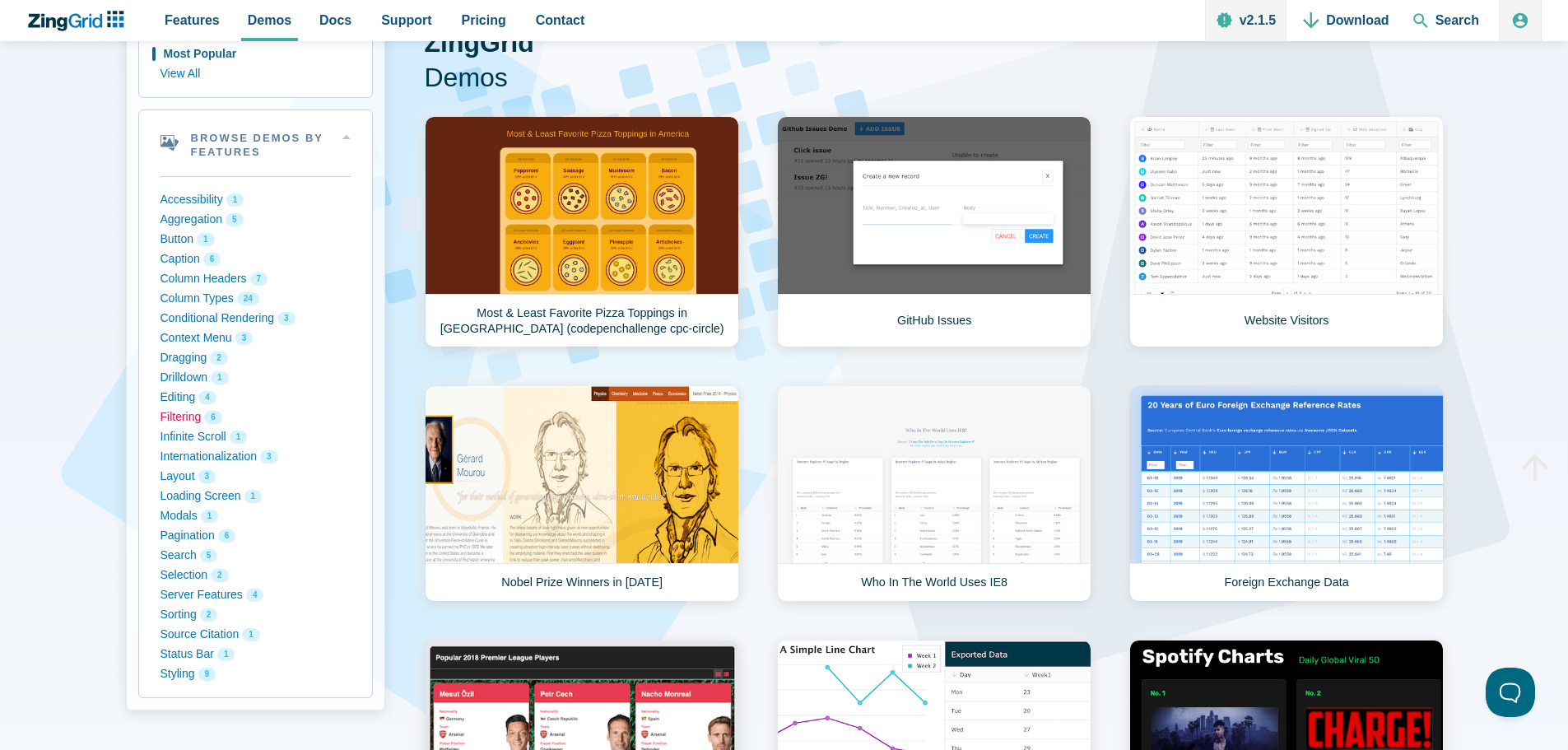
click at [191, 417] on button "Filtering 6" at bounding box center [255, 417] width 190 height 20
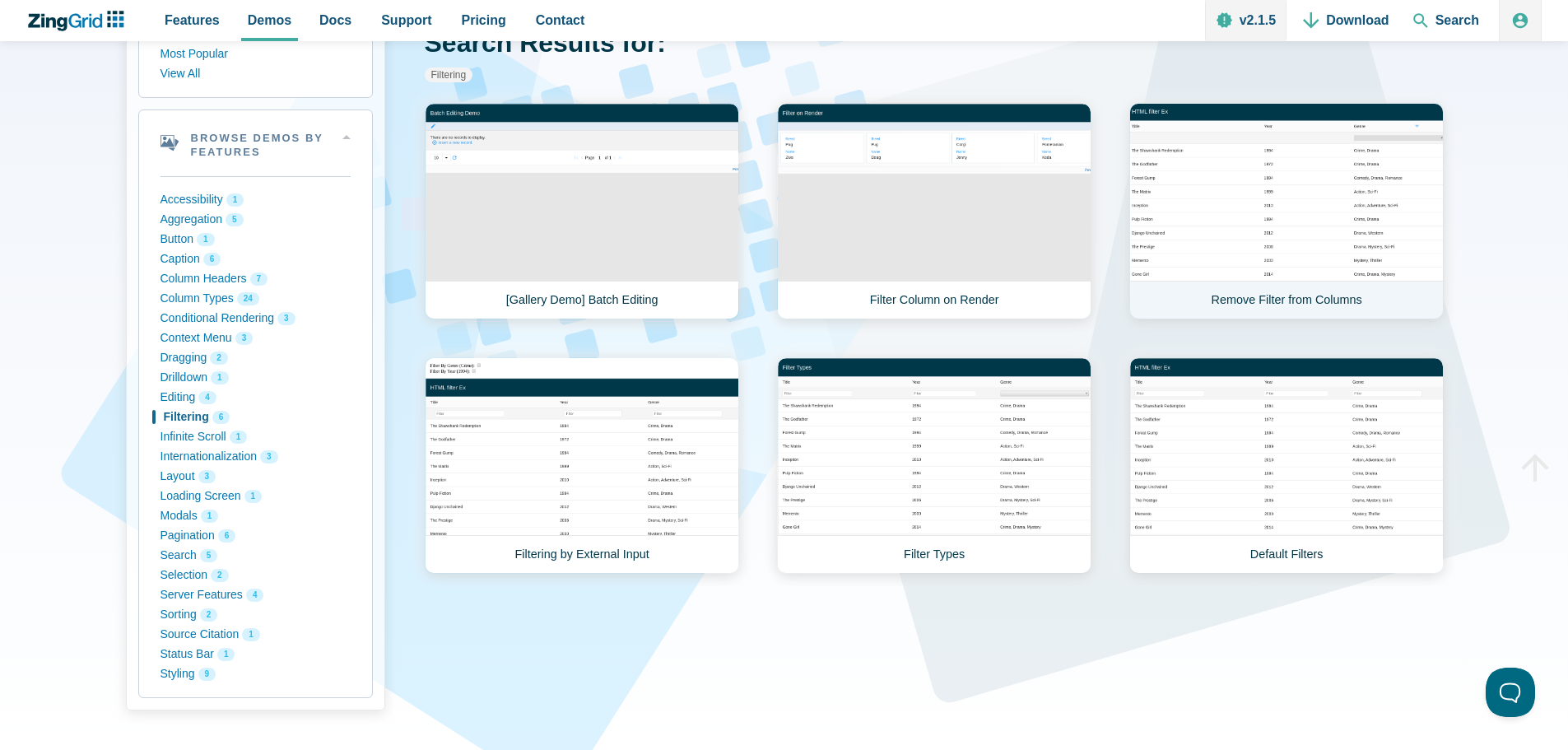
click at [1265, 218] on link "Remove Filter from Columns" at bounding box center [1286, 211] width 314 height 216
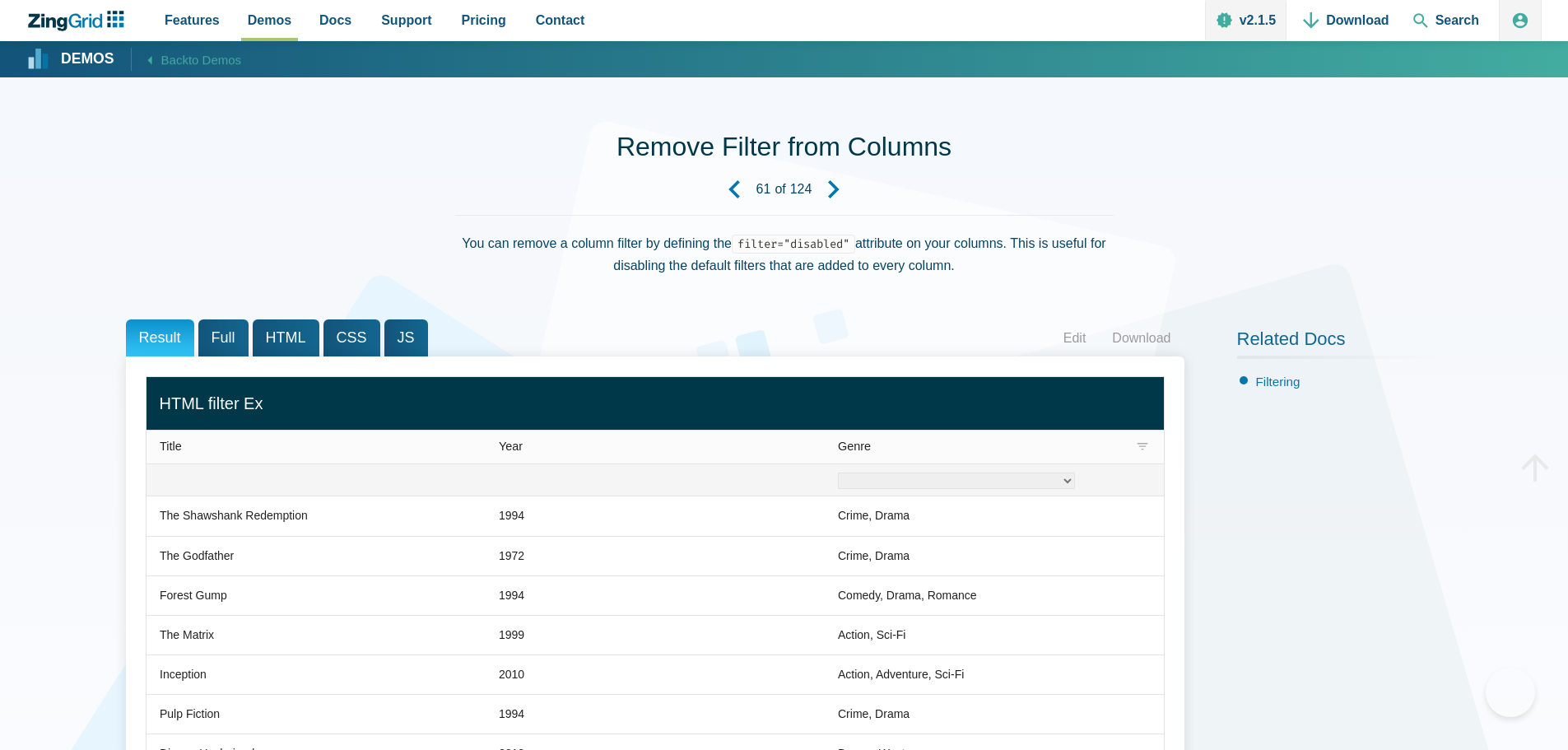
scroll to position [164, 0]
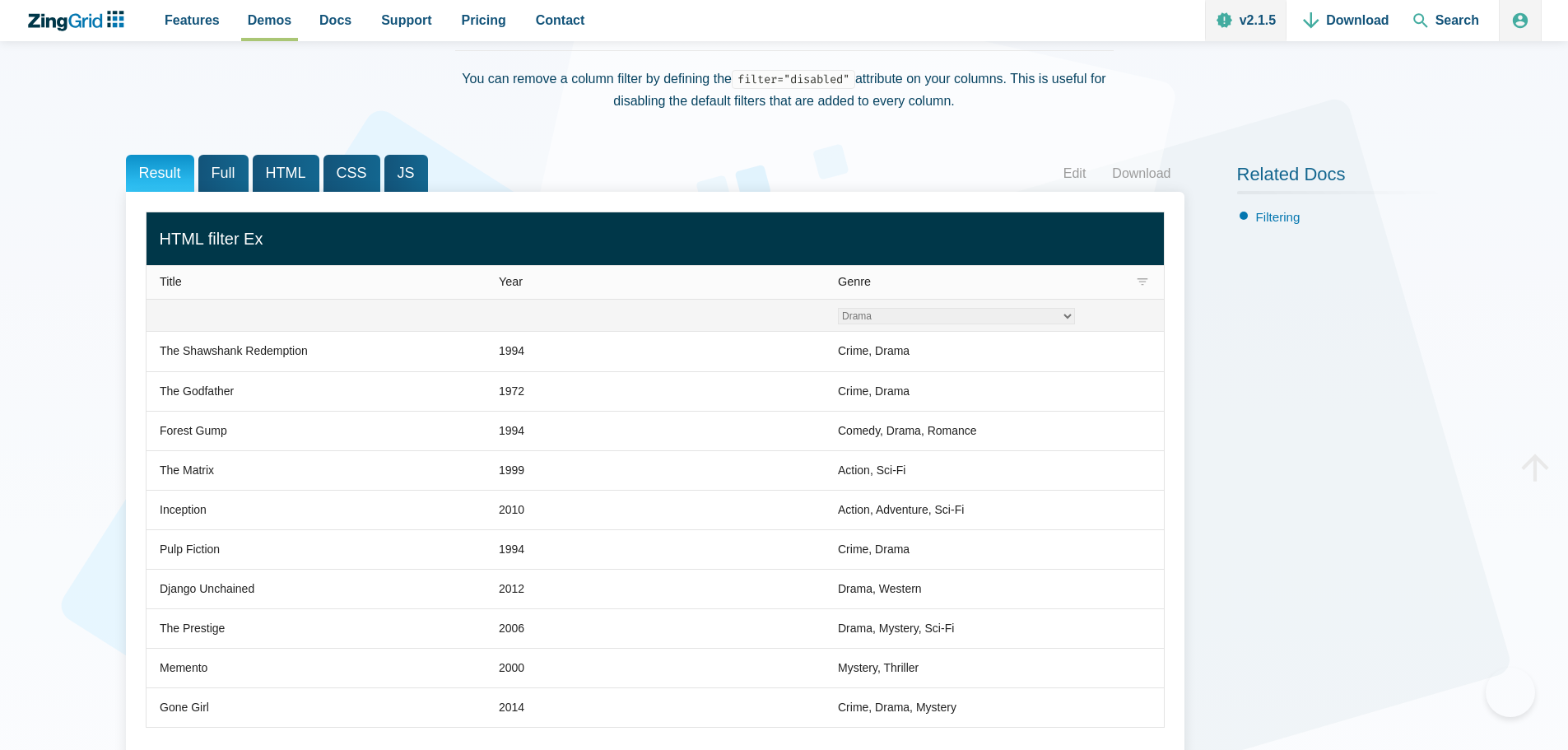
select select "Drama"
click at [838, 308] on select "Crime Drama Romance Sci-Fi Western Mystery Thriller" at bounding box center [956, 315] width 237 height 16
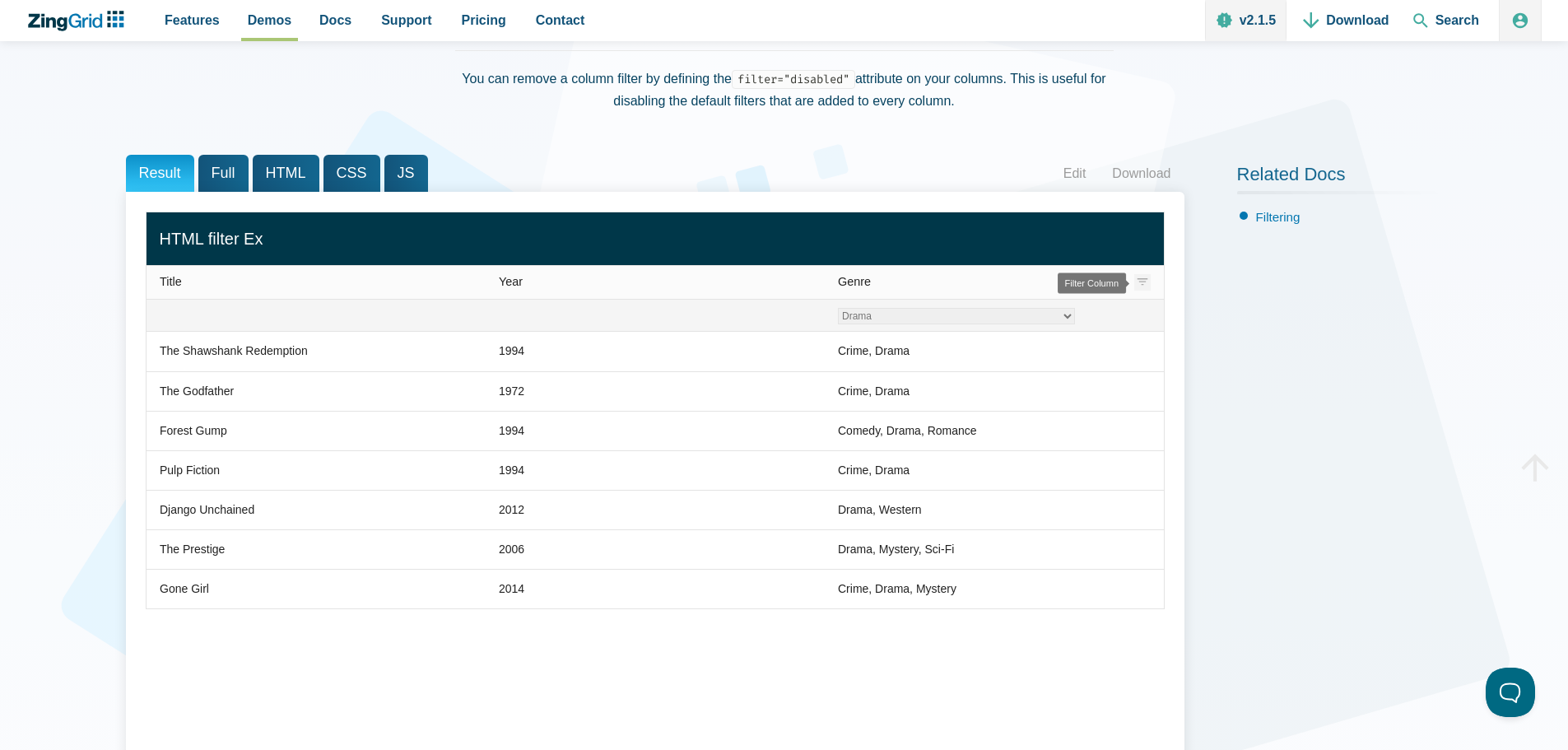
click at [1141, 284] on zg-icon "filter" at bounding box center [1142, 282] width 16 height 16
click at [1139, 283] on zg-icon "filter" at bounding box center [1142, 282] width 16 height 16
click at [979, 415] on button "Reset" at bounding box center [986, 418] width 59 height 28
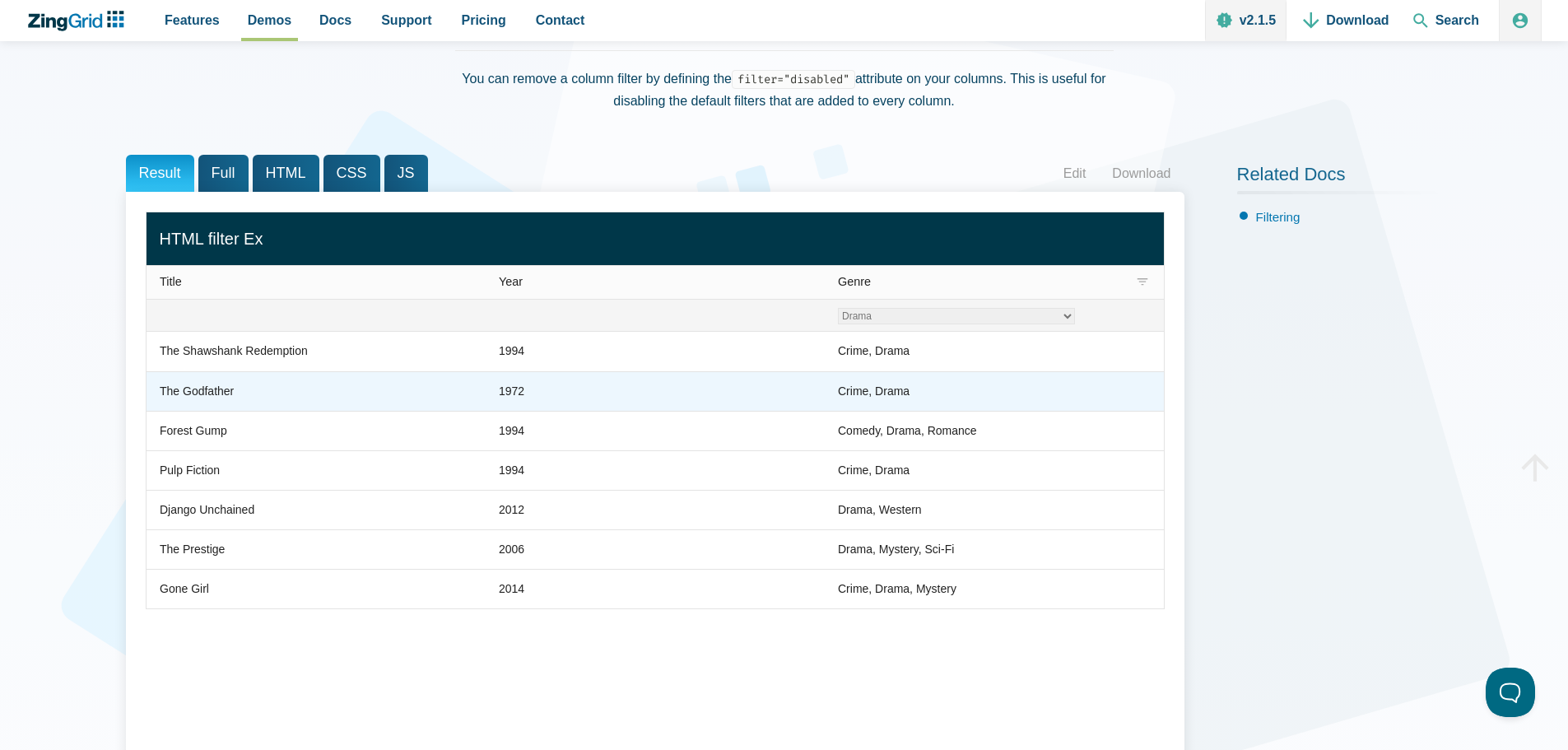
click at [1071, 379] on zg-cell "Crime, Drama" at bounding box center [994, 391] width 339 height 39
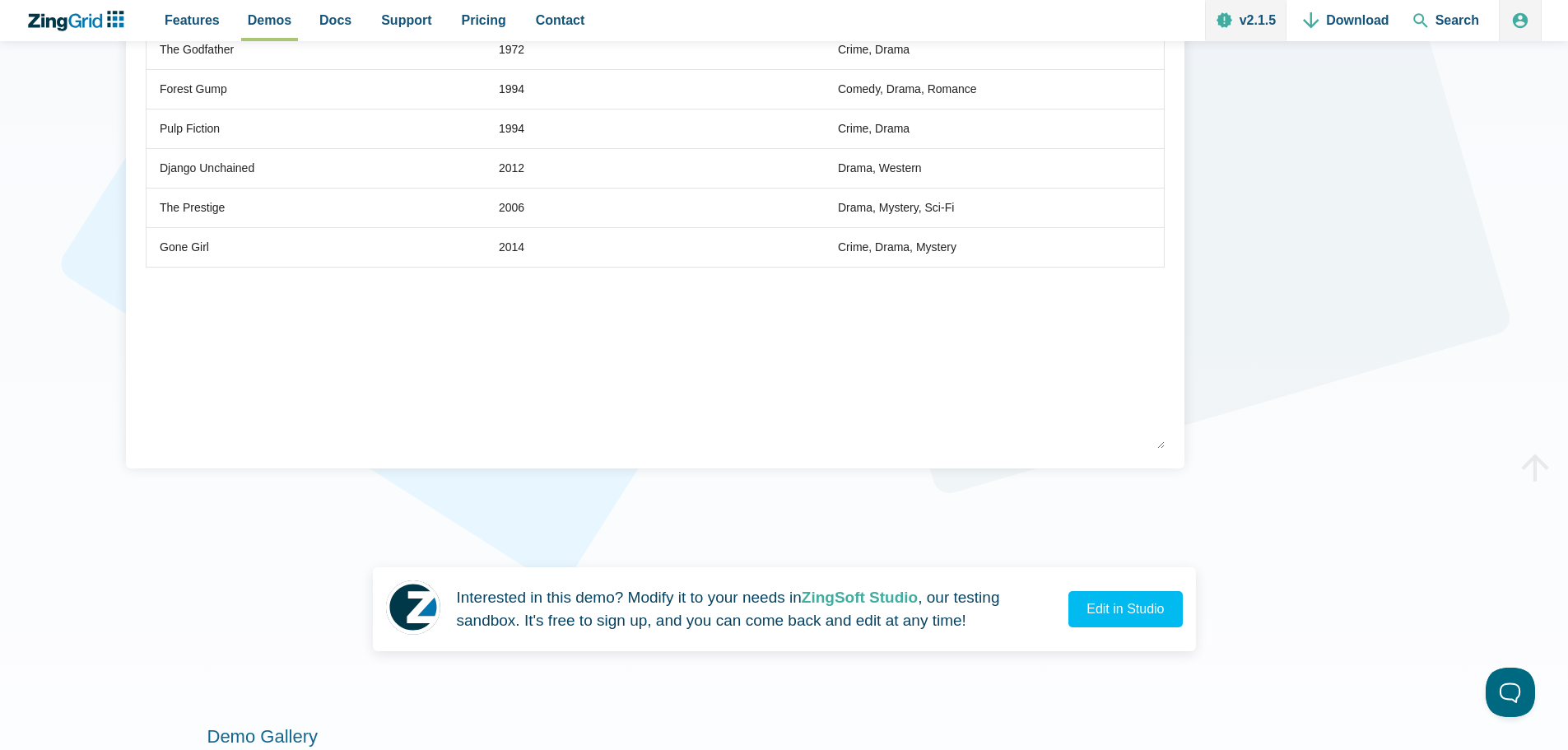
scroll to position [493, 0]
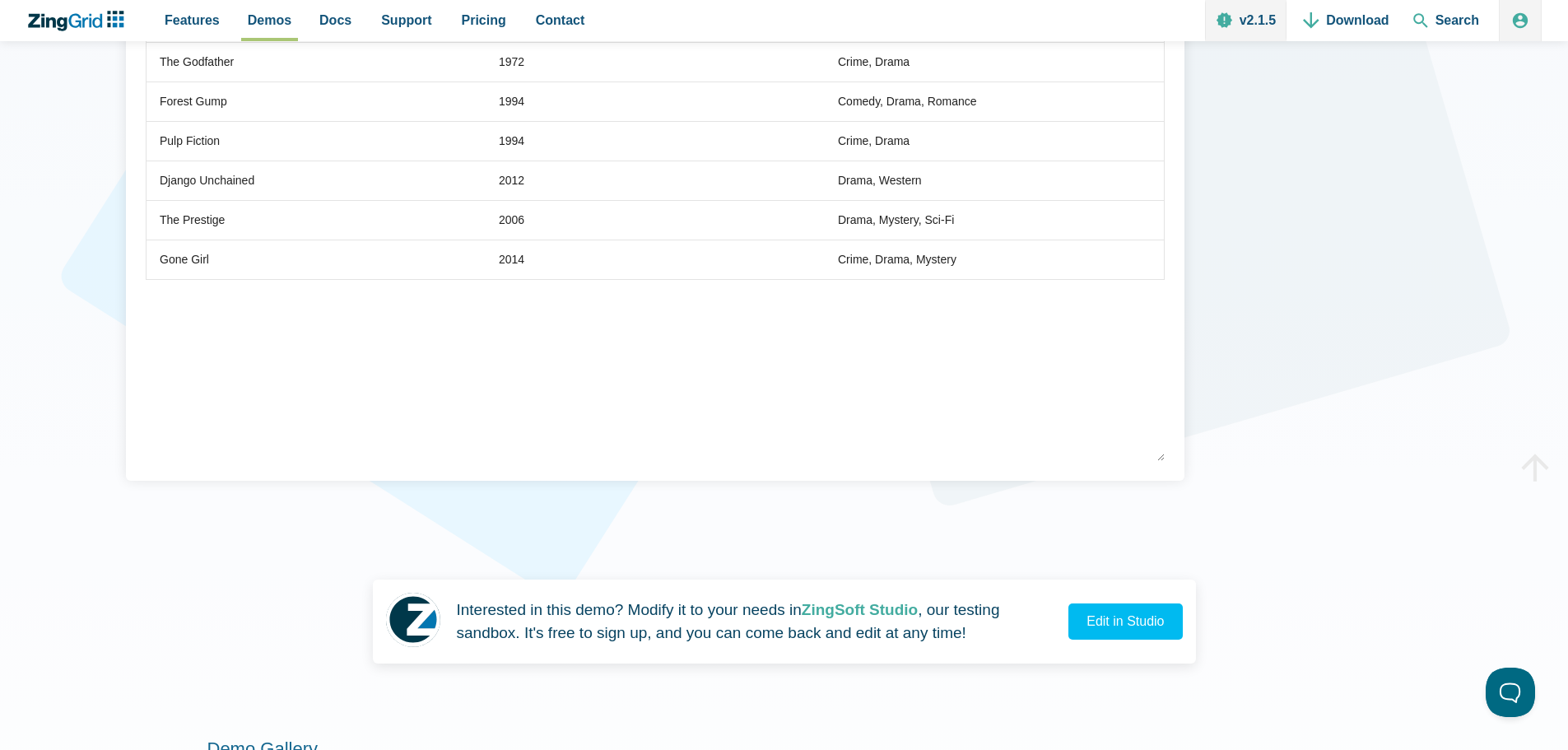
click at [1162, 459] on div "Title Year Genre Crime Drama Romance Sci-Fi Western Mystery Thriller The Shawsh…" at bounding box center [655, 171] width 1019 height 579
drag, startPoint x: 1162, startPoint y: 459, endPoint x: 1103, endPoint y: 389, distance: 91.5
click at [1101, 381] on div "Title Year Genre Crime Drama Romance Sci-Fi Western Mystery Thriller The Shawsh…" at bounding box center [655, 171] width 1019 height 579
drag, startPoint x: 1162, startPoint y: 458, endPoint x: 1110, endPoint y: 355, distance: 115.4
click at [1110, 355] on div "Title Year Genre Crime Drama Romance Sci-Fi Western Mystery Thriller The Shawsh…" at bounding box center [655, 171] width 1019 height 579
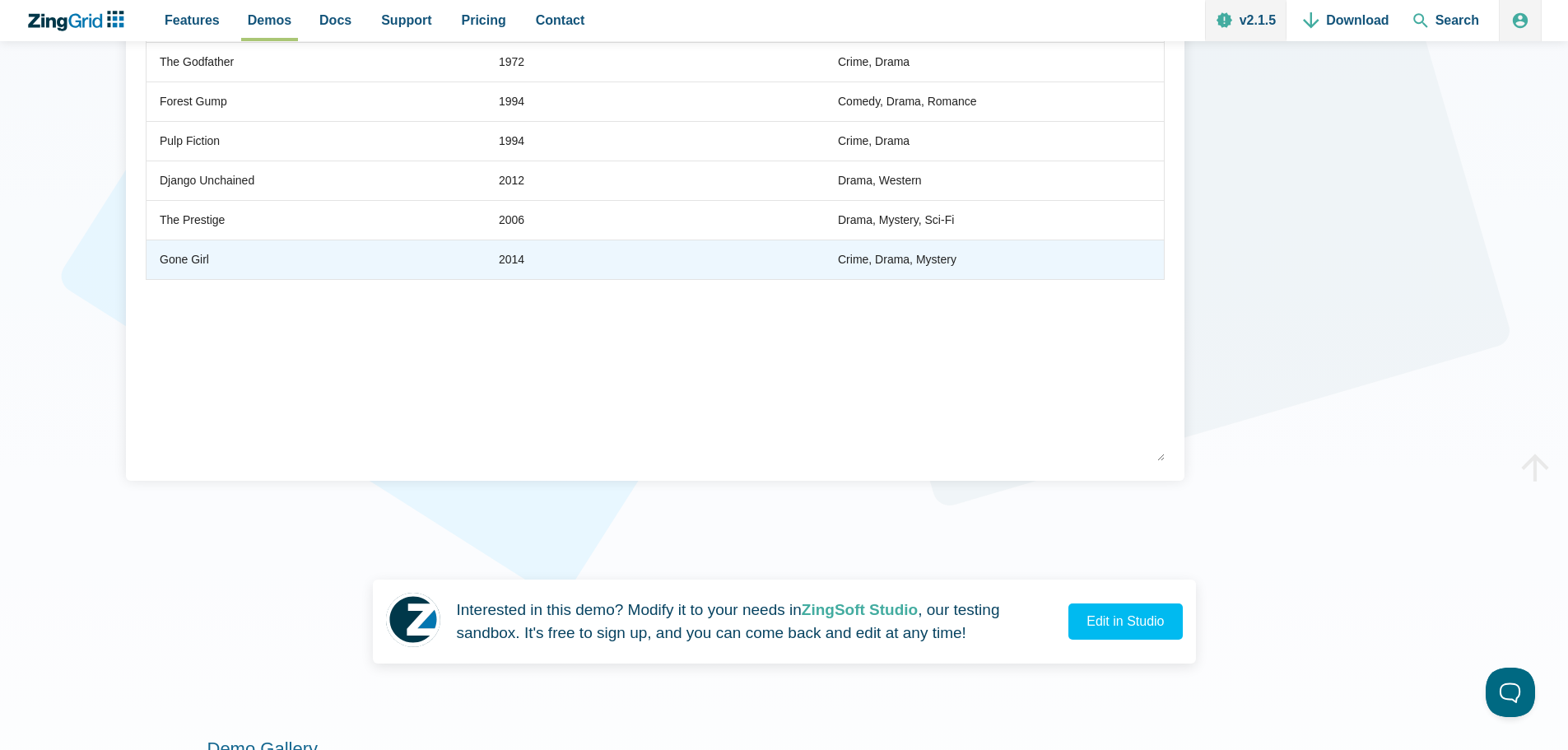
click at [643, 248] on zg-cell "2014" at bounding box center [655, 259] width 339 height 39
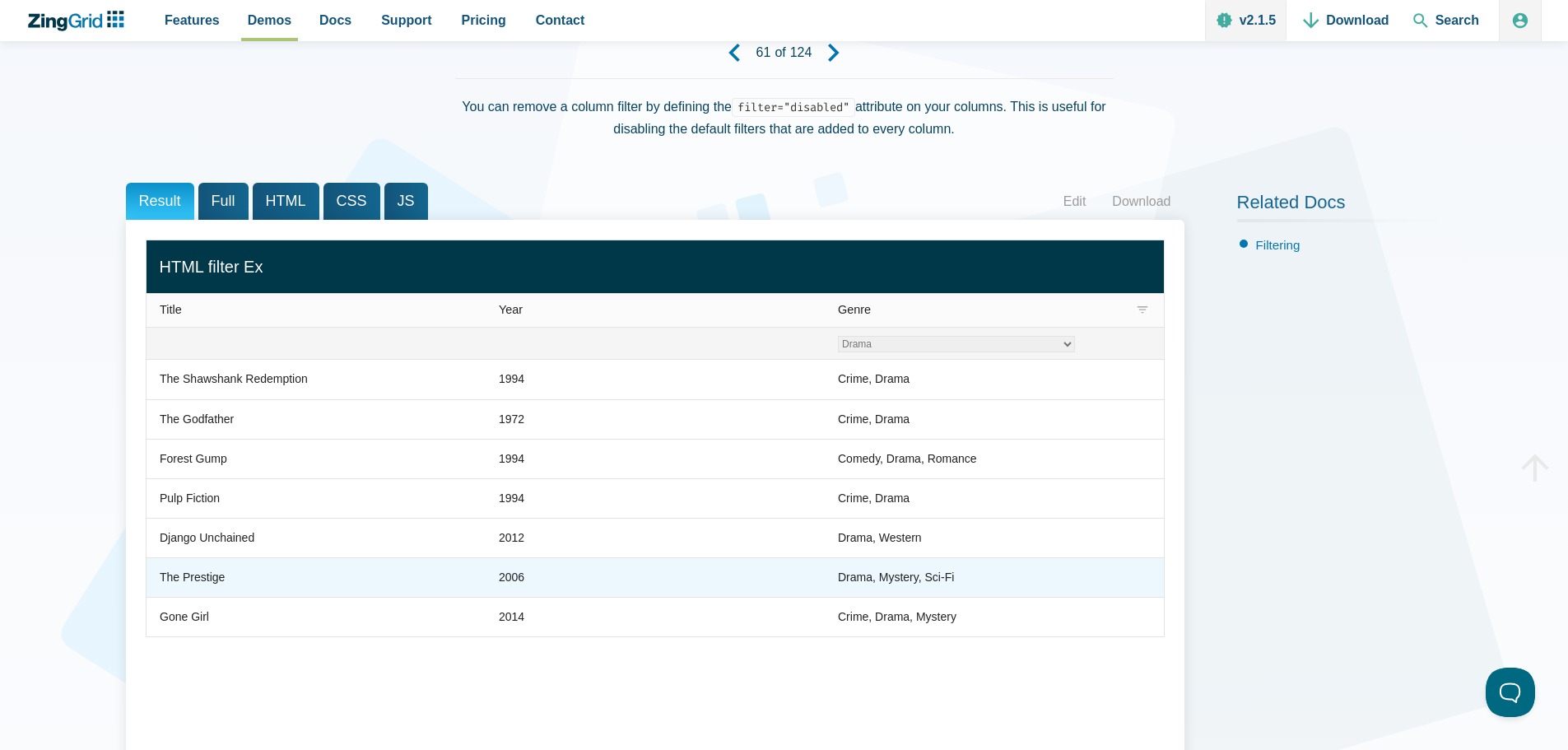
scroll to position [83, 0]
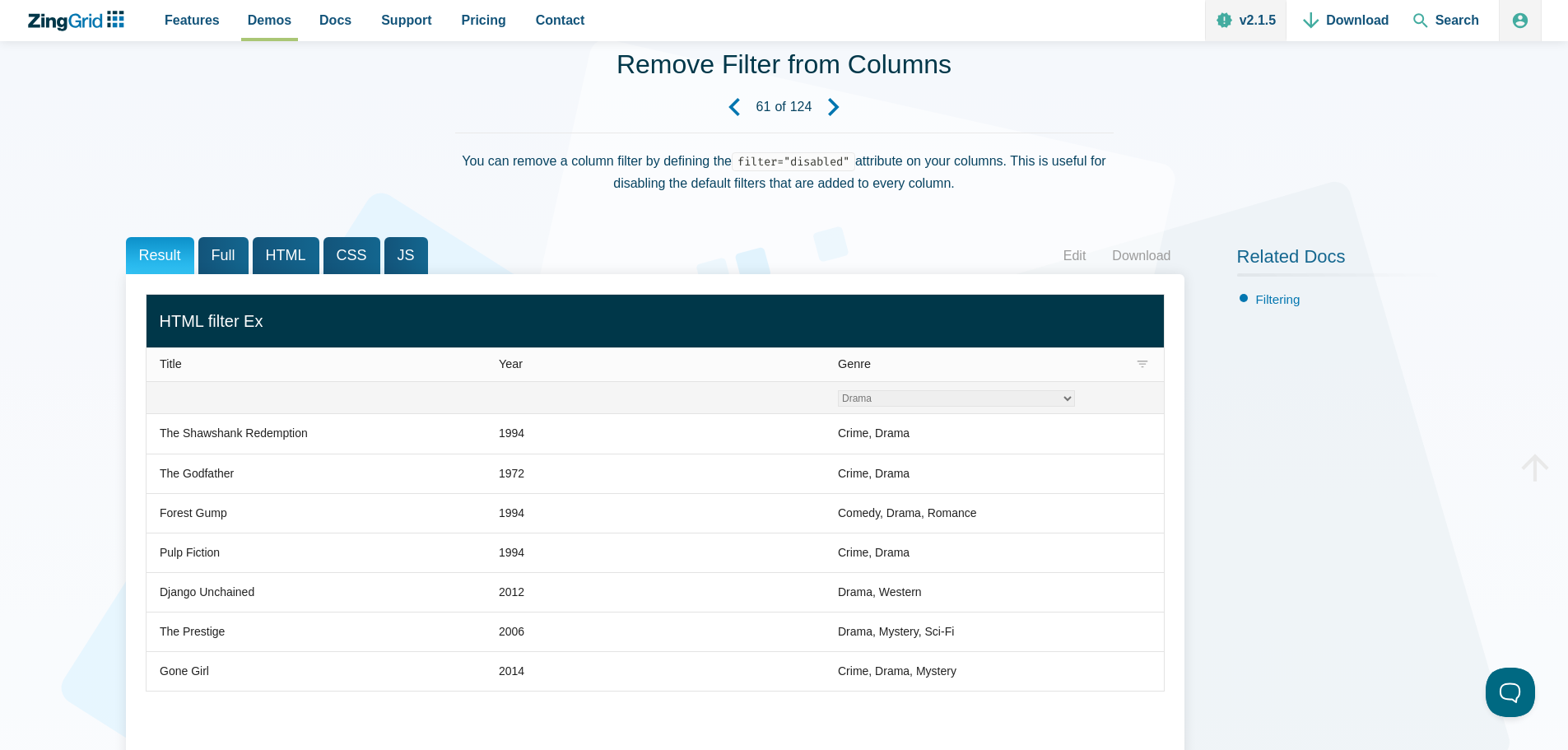
click at [1068, 397] on select "Crime Drama Romance Sci-Fi Western Mystery Thriller" at bounding box center [956, 398] width 237 height 16
select select "Filter Genre Column"
click at [838, 390] on select "Crime Drama Romance Sci-Fi Western Mystery Thriller" at bounding box center [956, 398] width 237 height 16
drag, startPoint x: 207, startPoint y: 372, endPoint x: 237, endPoint y: 366, distance: 30.6
click at [207, 372] on zg-head-cell "Title" at bounding box center [316, 365] width 339 height 34
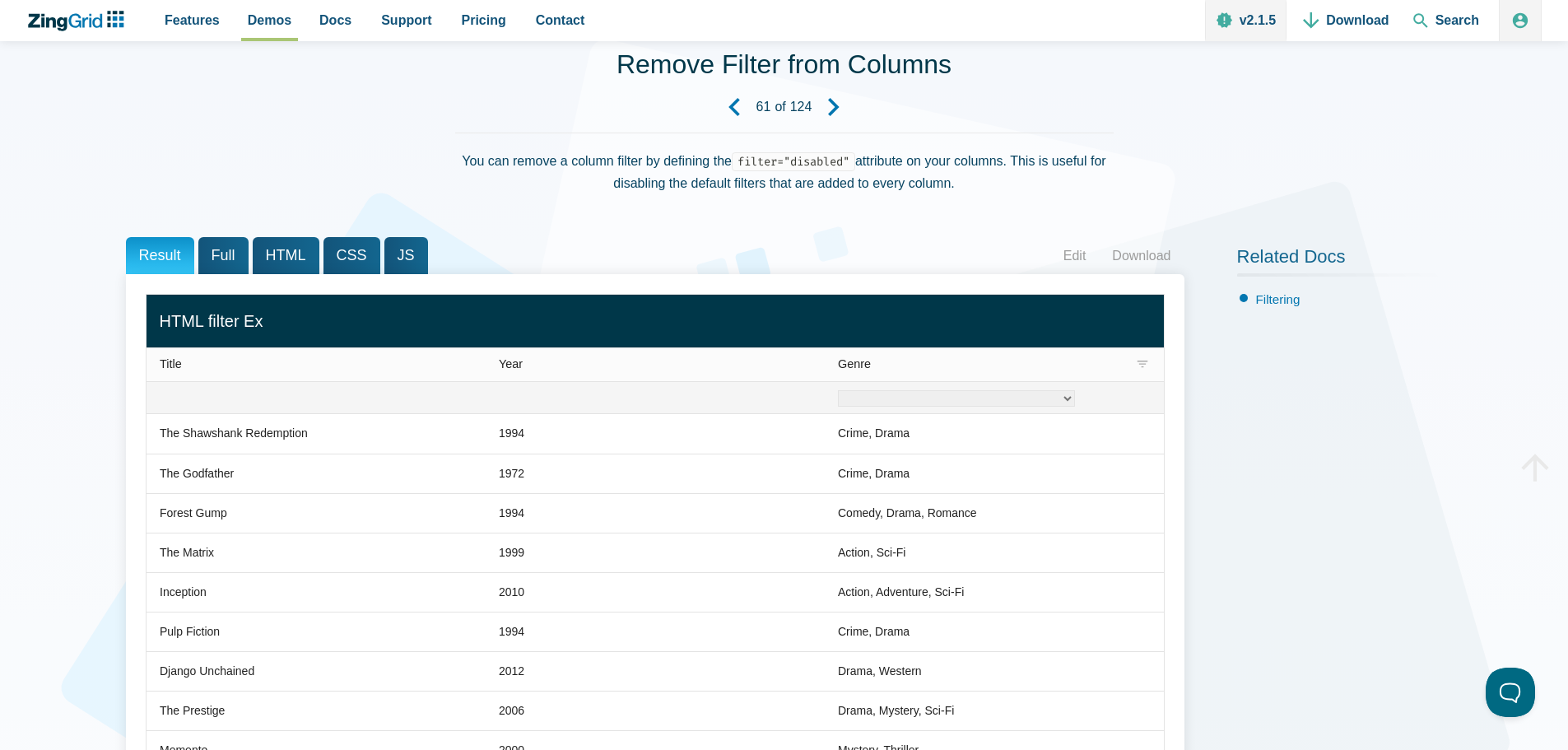
drag, startPoint x: 594, startPoint y: 360, endPoint x: 646, endPoint y: 364, distance: 52.2
click at [597, 360] on div "Year" at bounding box center [577, 364] width 157 height 13
click at [1144, 365] on zg-icon "filter" at bounding box center [1142, 364] width 16 height 16
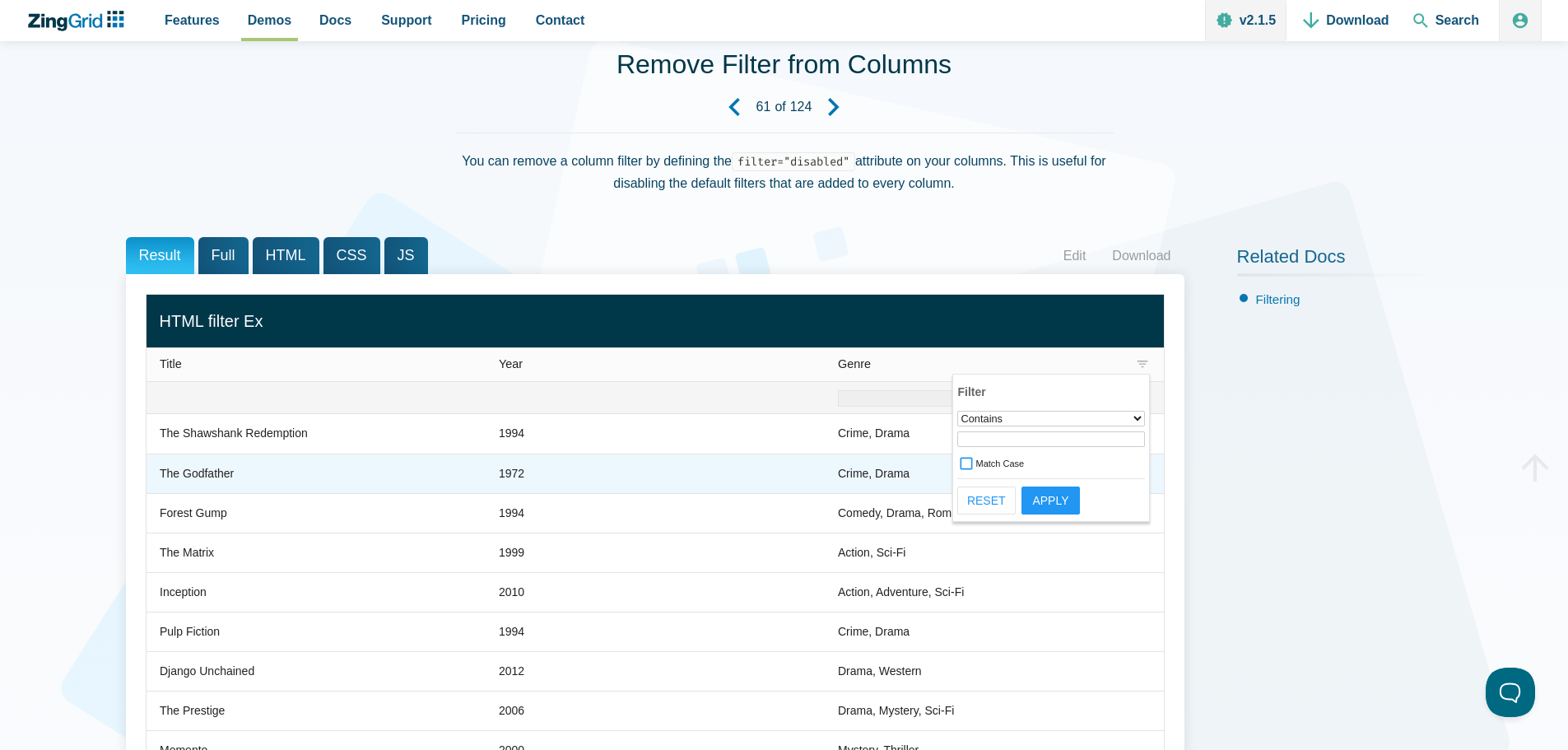
click at [909, 466] on div "Crime, Drama" at bounding box center [873, 474] width 72 height 20
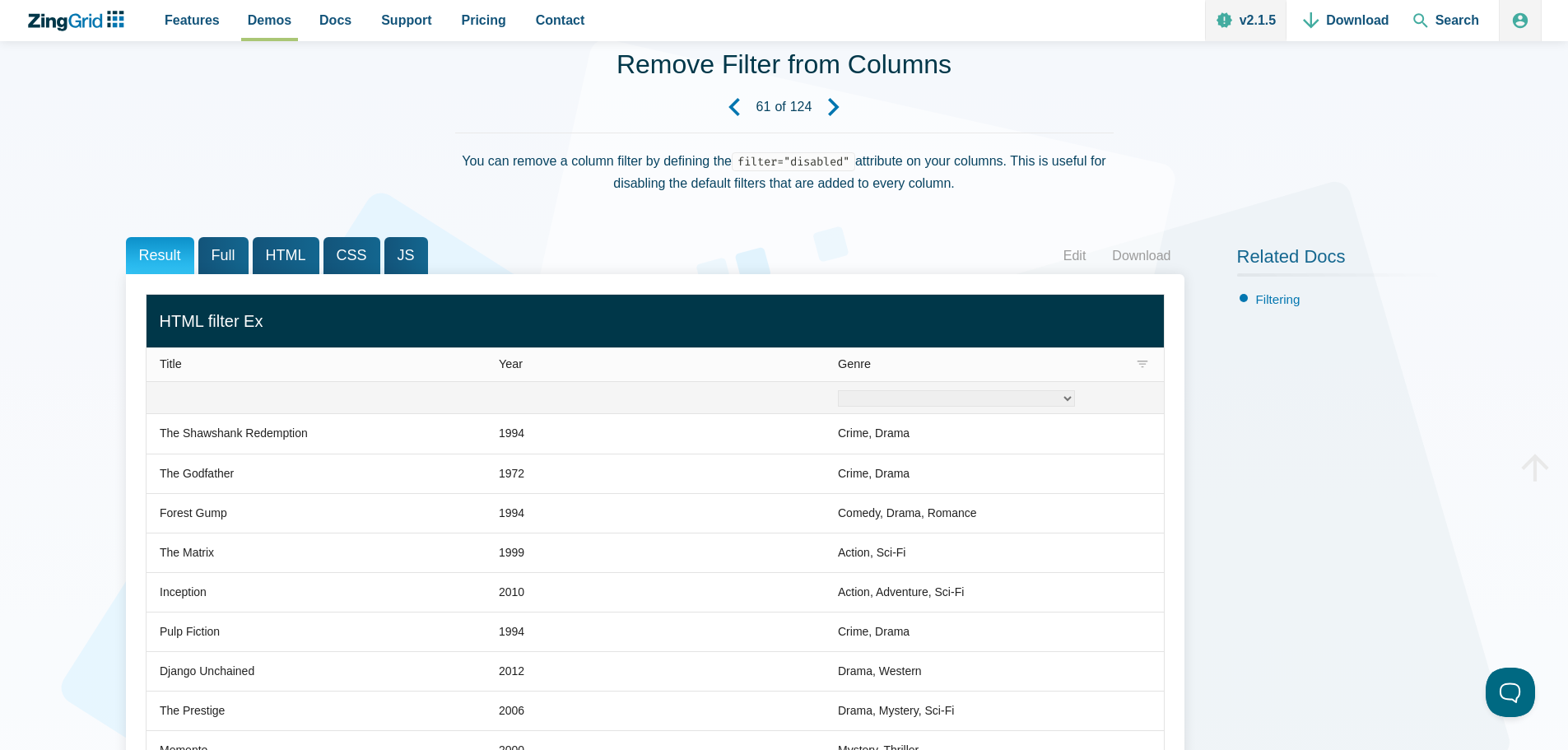
drag, startPoint x: 218, startPoint y: 261, endPoint x: 205, endPoint y: 262, distance: 13.0
click at [210, 262] on span "Full" at bounding box center [223, 255] width 50 height 37
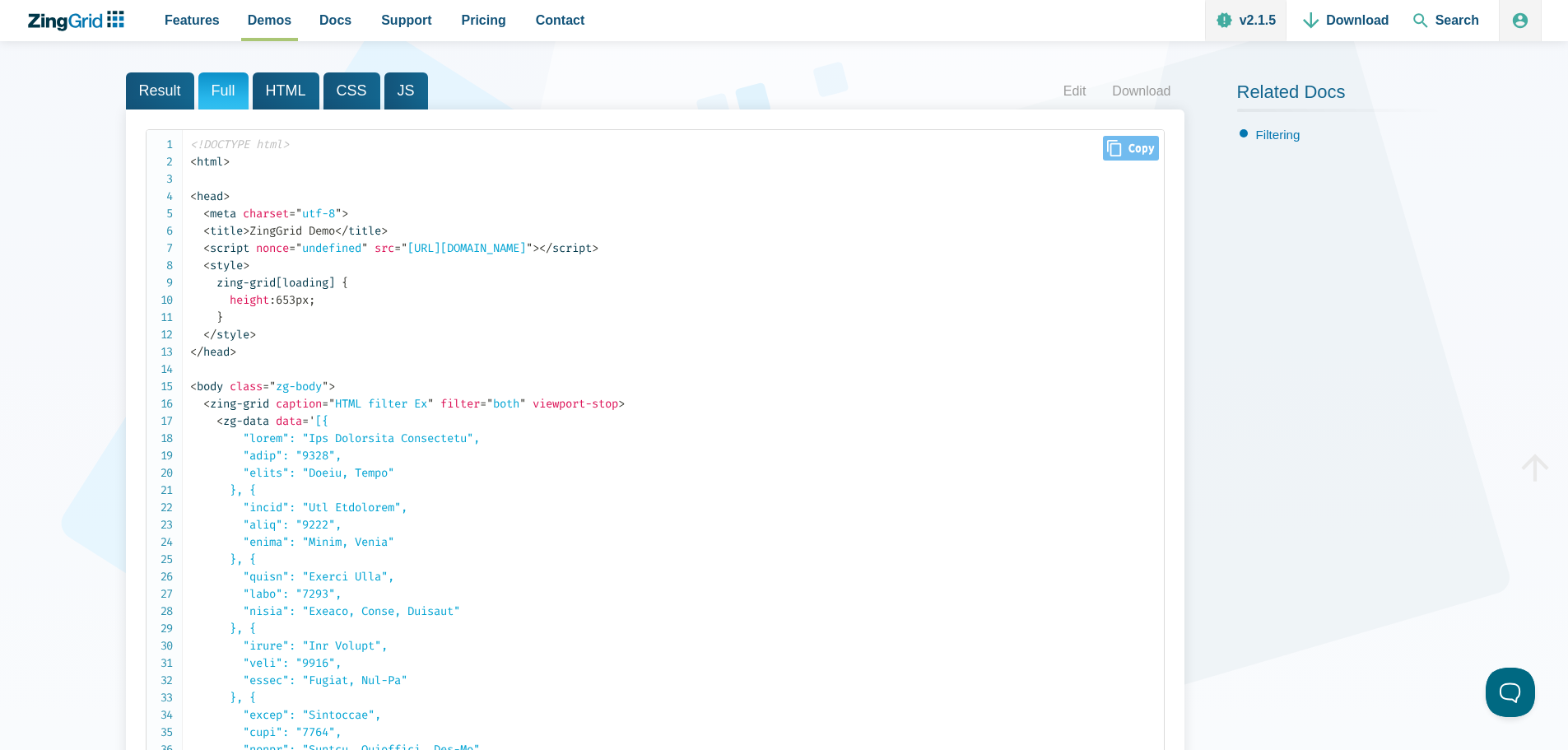
scroll to position [164, 0]
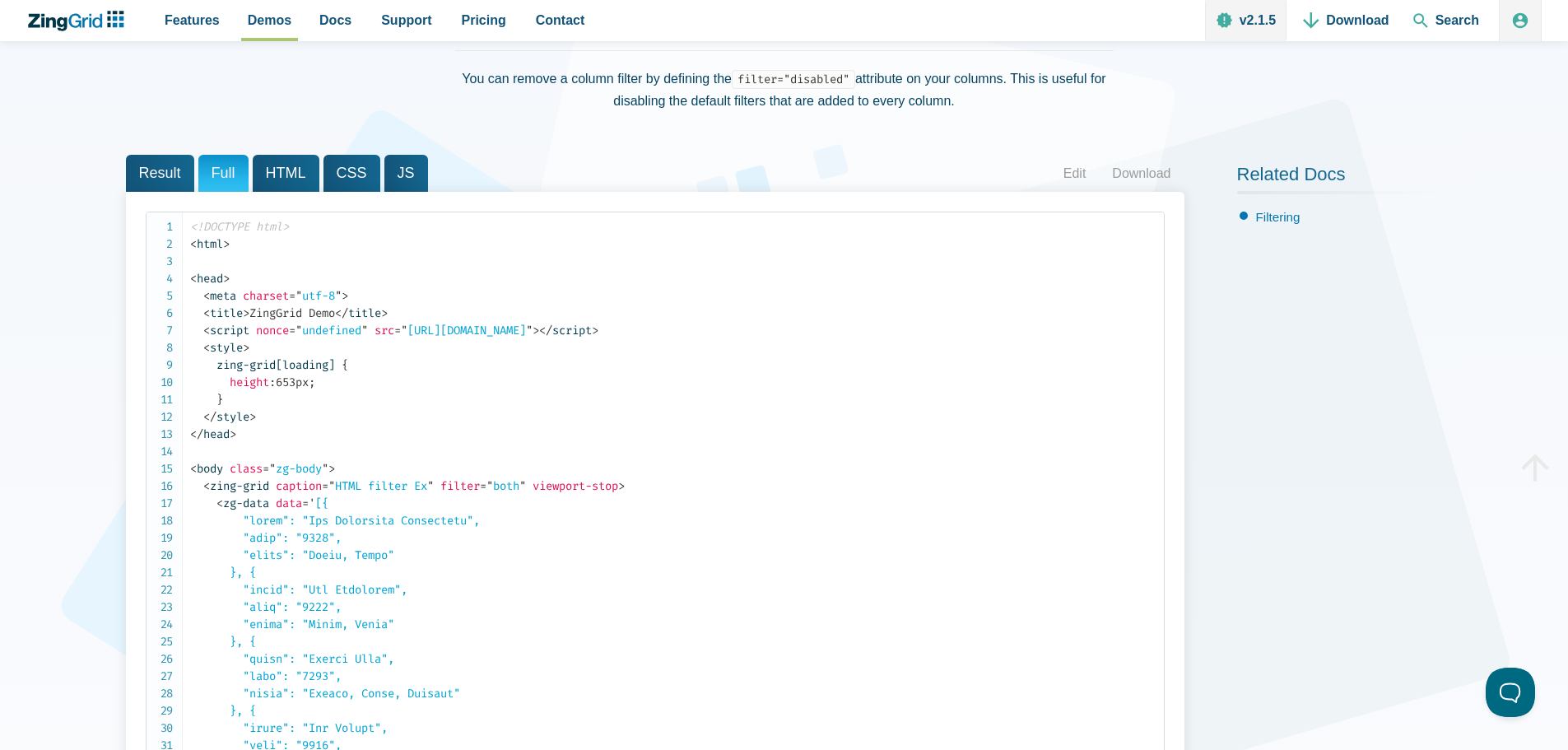
click at [266, 176] on span "HTML" at bounding box center [286, 173] width 66 height 37
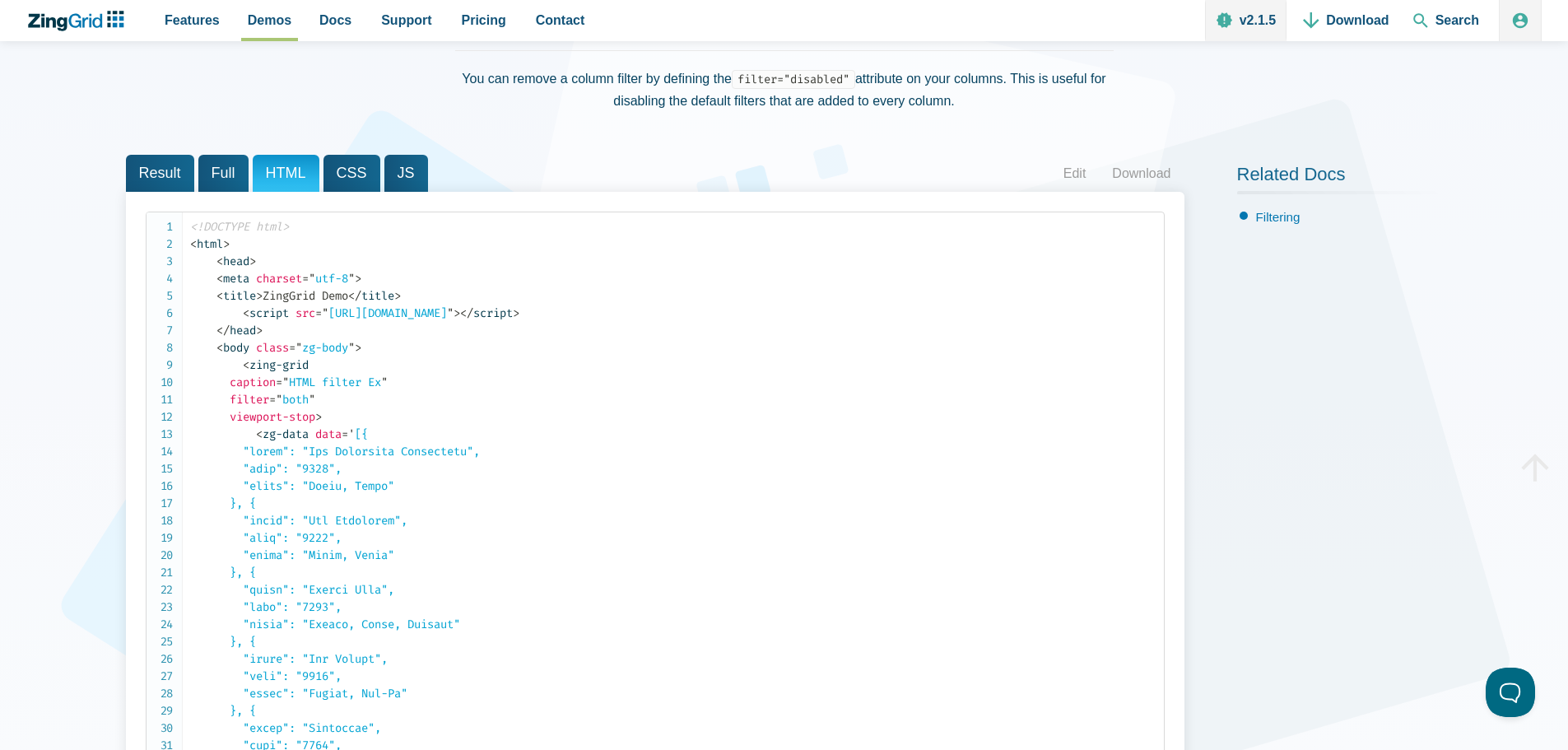
click at [218, 183] on span "Full" at bounding box center [223, 173] width 50 height 37
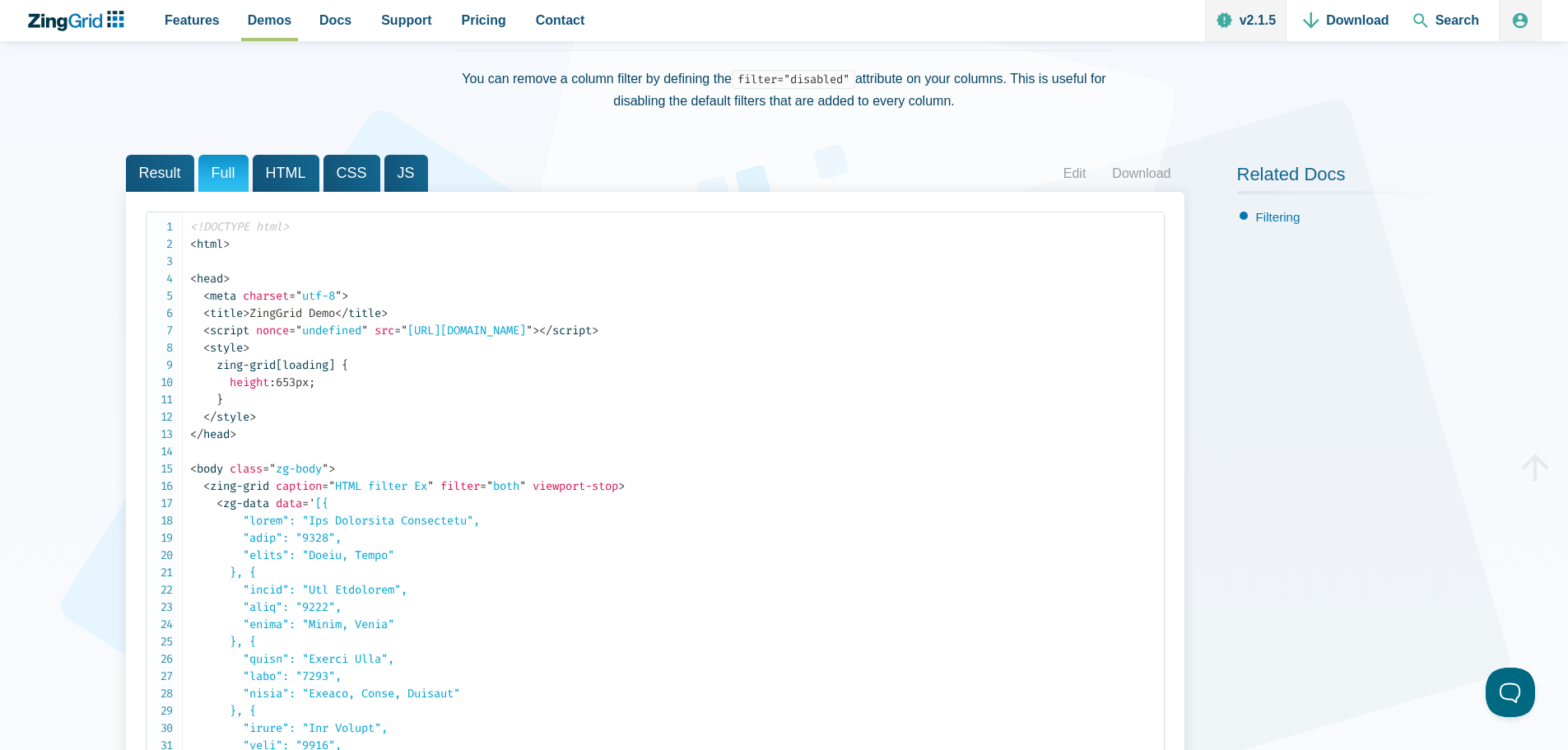
click at [393, 170] on span "JS" at bounding box center [406, 173] width 43 height 37
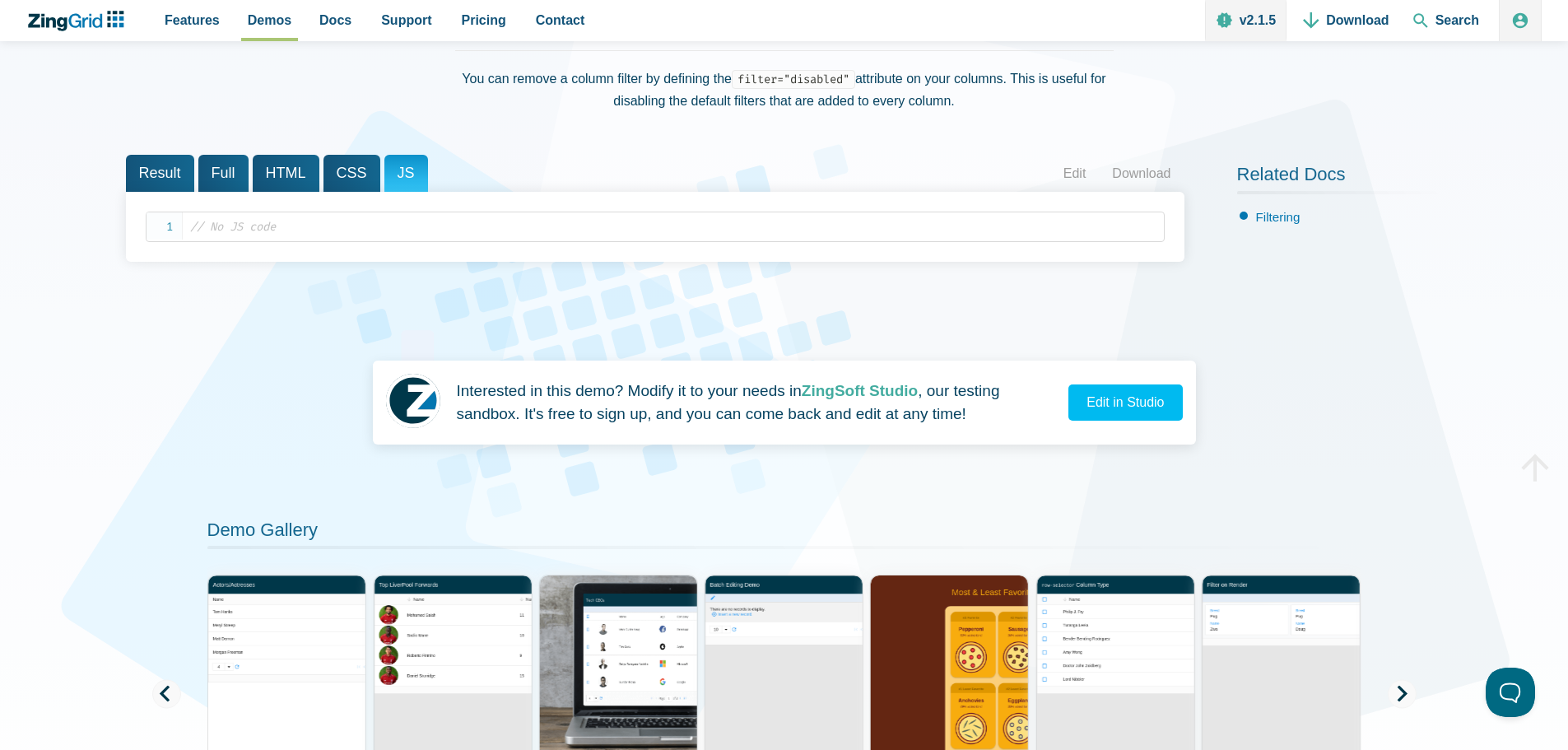
click at [324, 172] on span "CSS" at bounding box center [352, 173] width 57 height 37
click at [288, 172] on span "HTML" at bounding box center [286, 173] width 66 height 37
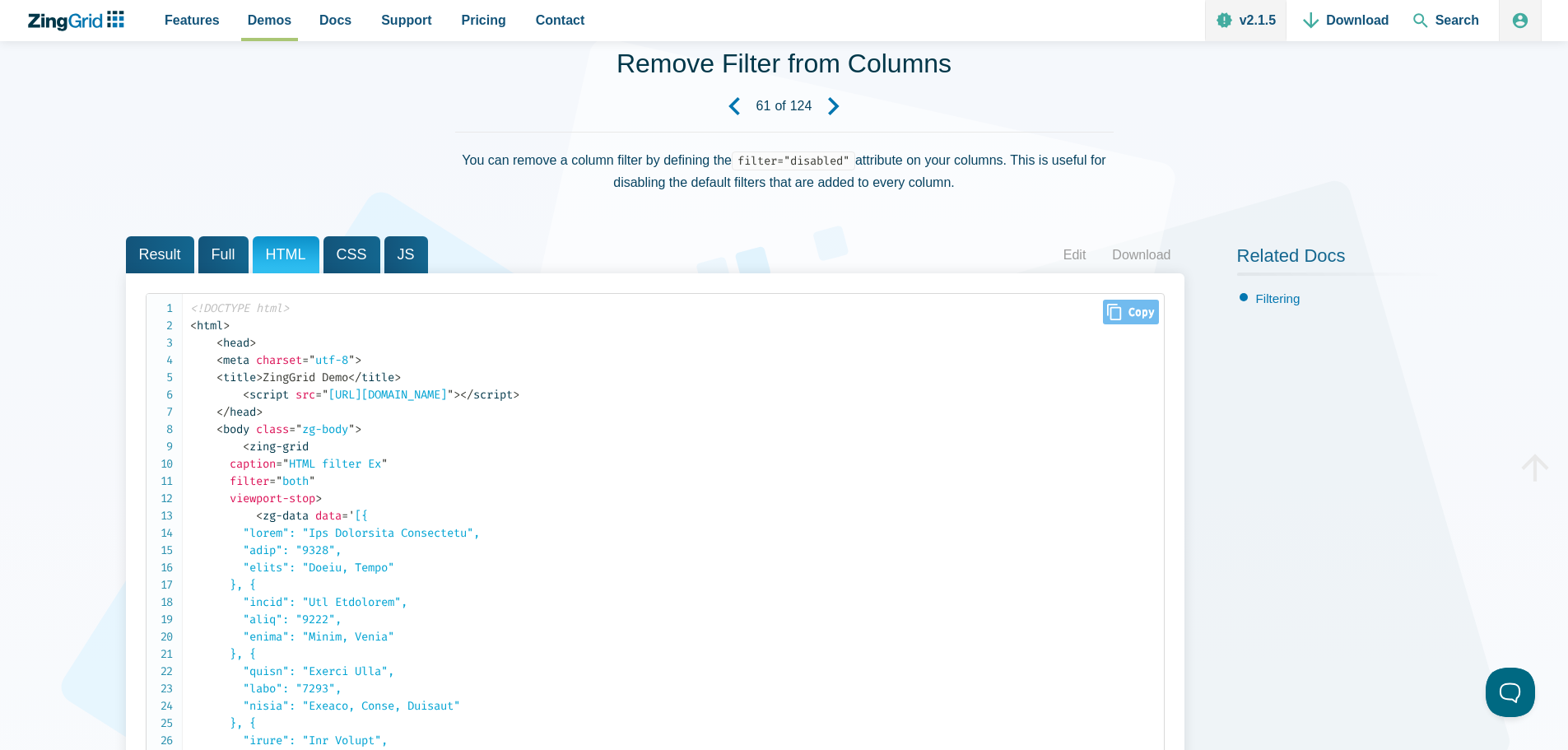
scroll to position [83, 0]
drag, startPoint x: 222, startPoint y: 257, endPoint x: 194, endPoint y: 277, distance: 34.4
click at [222, 257] on span "Full" at bounding box center [223, 255] width 50 height 37
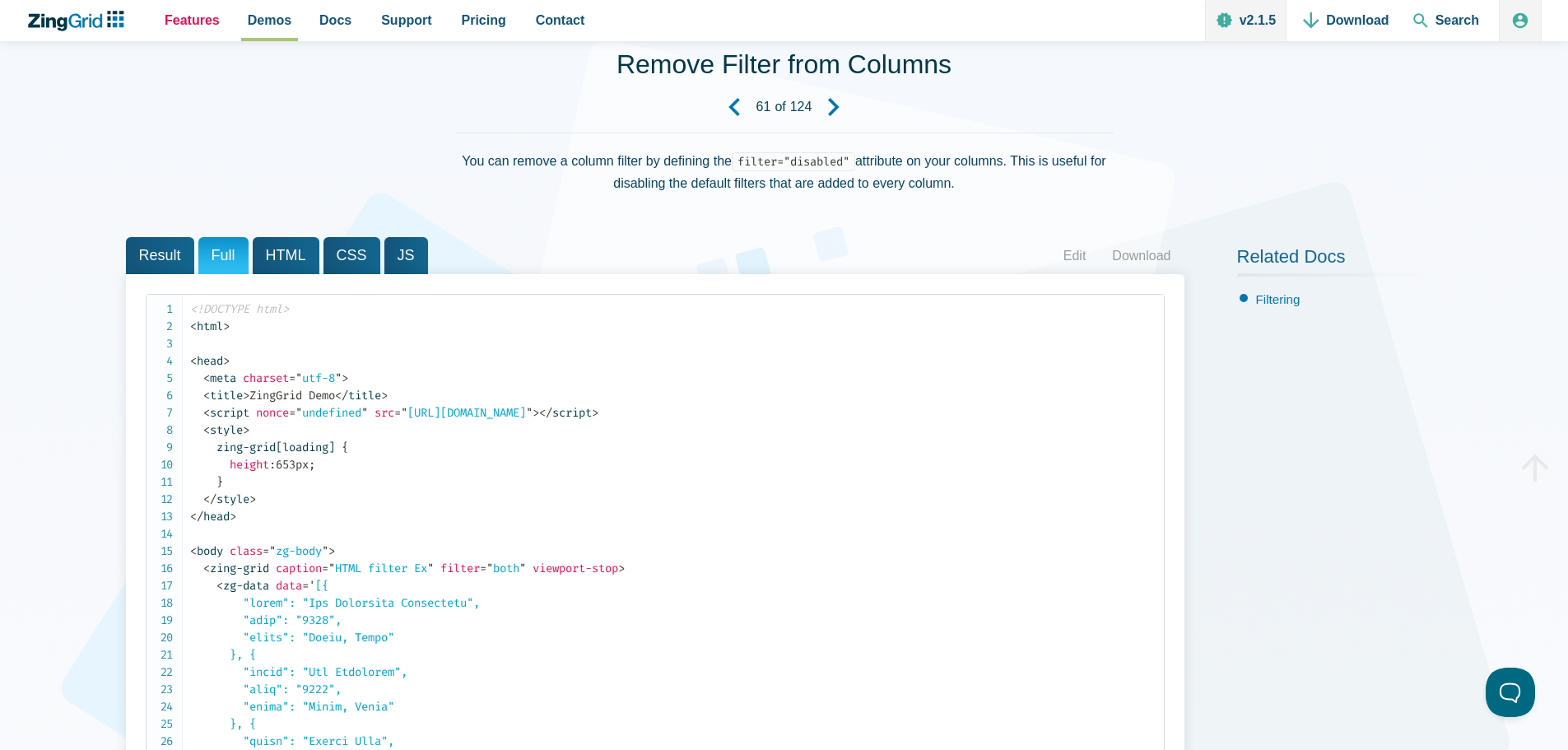
click at [161, 18] on link "Features" at bounding box center [192, 20] width 68 height 41
